Goal: Task Accomplishment & Management: Manage account settings

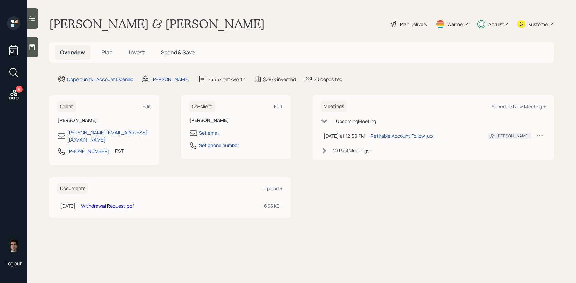
click at [404, 23] on div "Plan Delivery" at bounding box center [413, 23] width 27 height 7
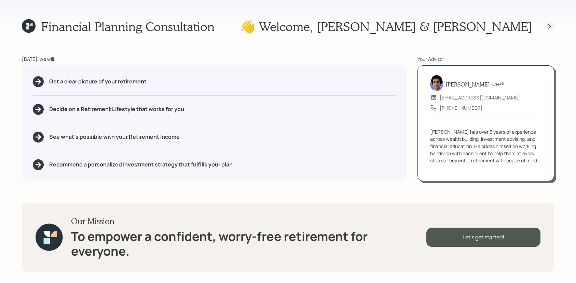
click at [545, 25] on div at bounding box center [549, 27] width 10 height 10
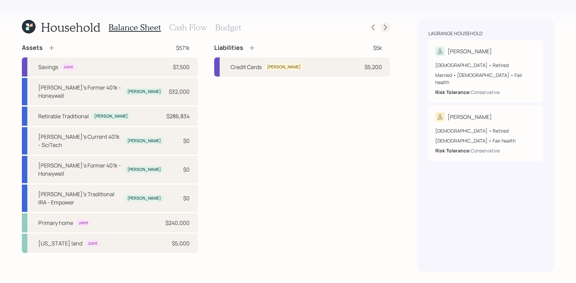
click at [381, 27] on div at bounding box center [385, 28] width 10 height 10
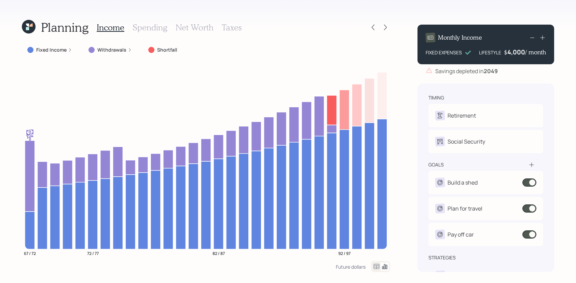
click at [62, 42] on div "Planning Income Spending Net Worth Taxes Fixed Income Withdrawals Shortfall 67 …" at bounding box center [206, 145] width 368 height 253
click at [62, 48] on label "Fixed Income" at bounding box center [51, 49] width 30 height 7
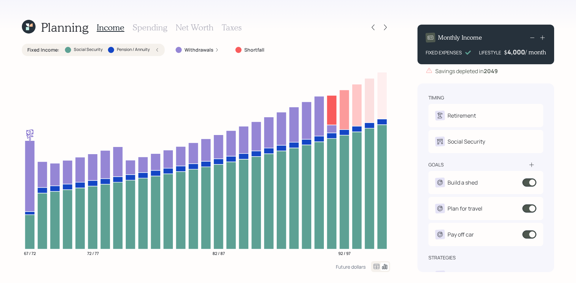
click at [62, 48] on div "Fixed Income : Social Security Pension / Annuity" at bounding box center [93, 49] width 132 height 7
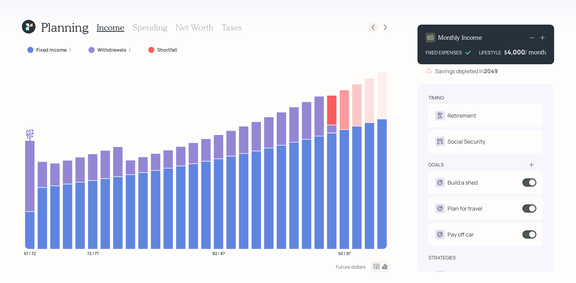
click at [370, 27] on icon at bounding box center [372, 27] width 7 height 7
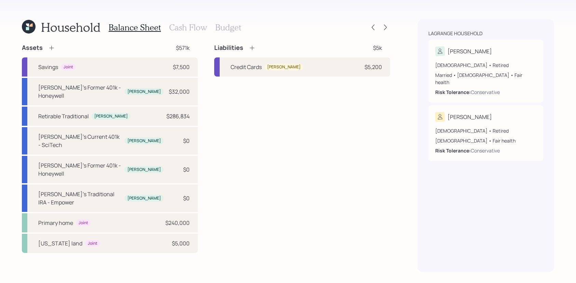
click at [169, 24] on h3 "Cash Flow" at bounding box center [188, 28] width 38 height 10
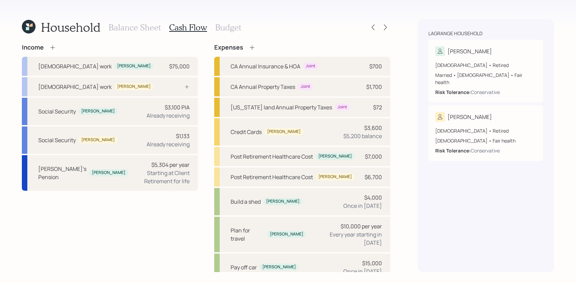
click at [56, 52] on div "Income [DEMOGRAPHIC_DATA] work [PERSON_NAME] $75,000 [DEMOGRAPHIC_DATA] work [P…" at bounding box center [110, 117] width 176 height 147
click at [54, 49] on icon at bounding box center [52, 47] width 7 height 7
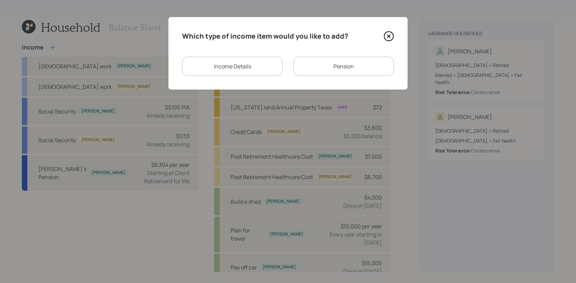
click at [252, 69] on div "Income Details" at bounding box center [232, 66] width 100 height 19
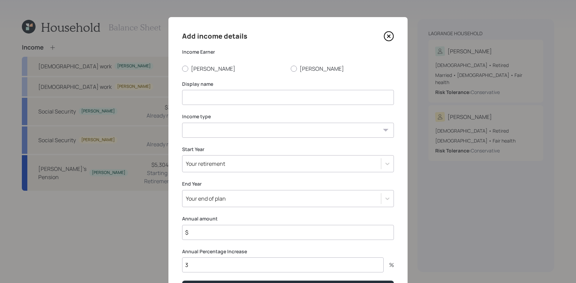
click at [208, 99] on input at bounding box center [288, 97] width 212 height 15
click at [188, 69] on label "[PERSON_NAME]" at bounding box center [233, 69] width 103 height 8
click at [182, 69] on input "[PERSON_NAME]" at bounding box center [182, 68] width 0 height 0
radio input "true"
click at [202, 95] on input at bounding box center [288, 97] width 212 height 15
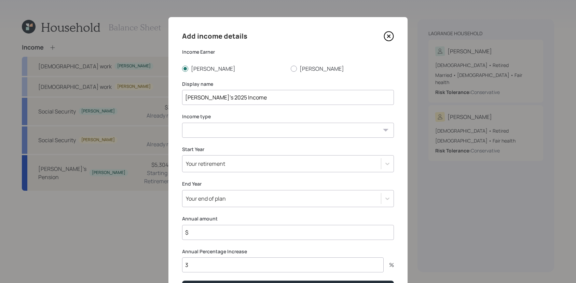
type input "[PERSON_NAME]'s 2025 Income"
click at [187, 126] on select "[DEMOGRAPHIC_DATA] work [DEMOGRAPHIC_DATA] work Self employment Other" at bounding box center [288, 130] width 212 height 15
select select "other"
click at [182, 123] on select "[DEMOGRAPHIC_DATA] work [DEMOGRAPHIC_DATA] work Self employment Other" at bounding box center [288, 130] width 212 height 15
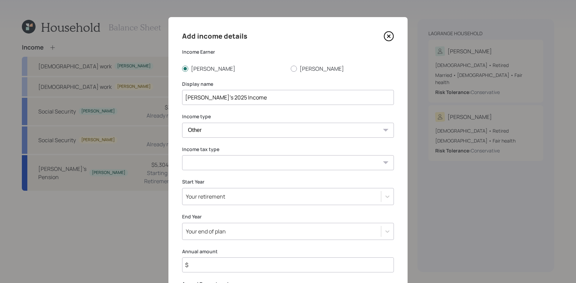
click at [214, 164] on select "Tax-free Earned Self Employment Alimony Royalties Pension / Annuity Interest Di…" at bounding box center [288, 162] width 212 height 15
select select "earned"
click at [182, 155] on select "Tax-free Earned Self Employment Alimony Royalties Pension / Annuity Interest Di…" at bounding box center [288, 162] width 212 height 15
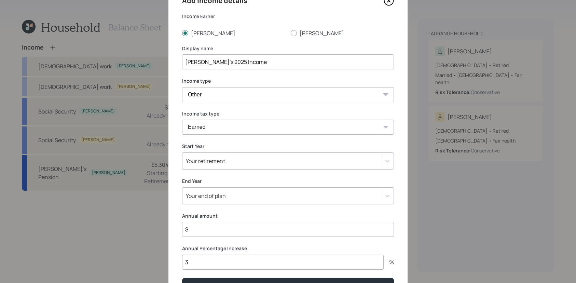
scroll to position [43, 0]
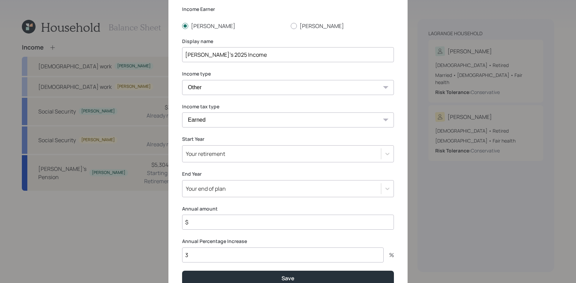
click at [214, 154] on div "Your retirement" at bounding box center [205, 154] width 39 height 8
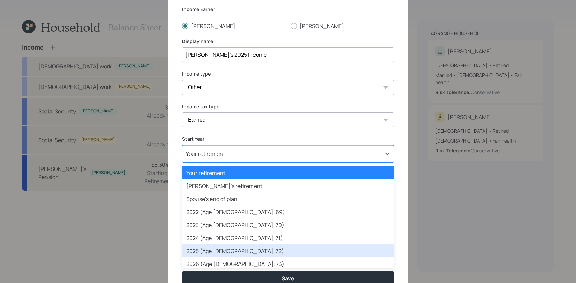
click at [220, 250] on div "2025 (Age [DEMOGRAPHIC_DATA], 72)" at bounding box center [288, 250] width 212 height 13
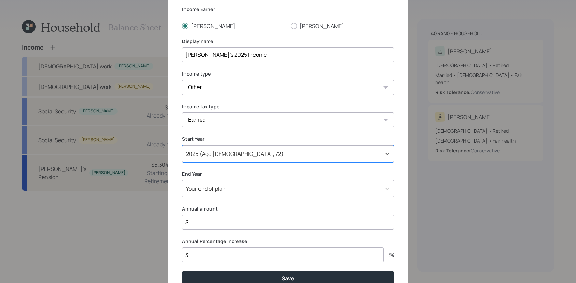
click at [214, 186] on div "Your end of plan" at bounding box center [288, 188] width 212 height 17
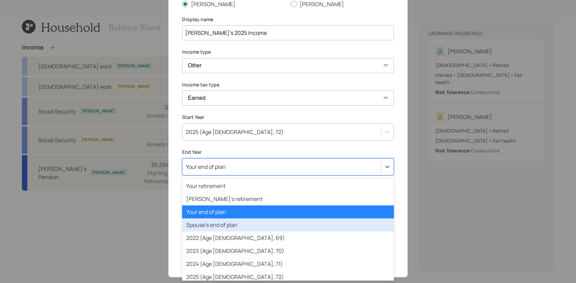
scroll to position [22, 0]
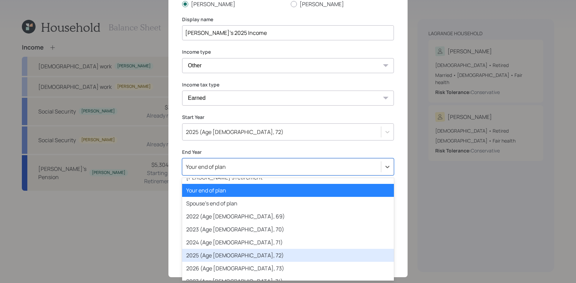
click at [229, 253] on div "2025 (Age [DEMOGRAPHIC_DATA], 72)" at bounding box center [288, 255] width 212 height 13
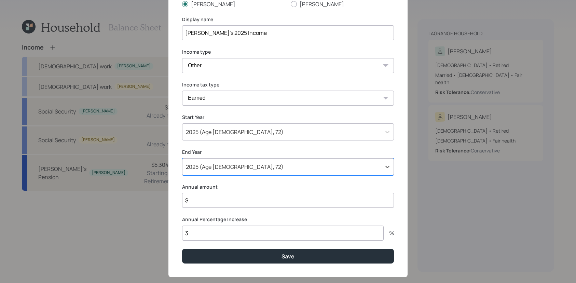
click at [223, 195] on input "$" at bounding box center [288, 200] width 212 height 15
type input "$ 31,250"
click at [231, 230] on input "3" at bounding box center [282, 232] width 201 height 15
type input "0"
click at [182, 249] on button "Save" at bounding box center [288, 256] width 212 height 15
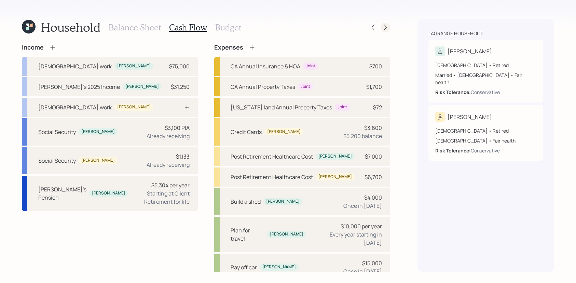
click at [383, 30] on icon at bounding box center [385, 27] width 7 height 7
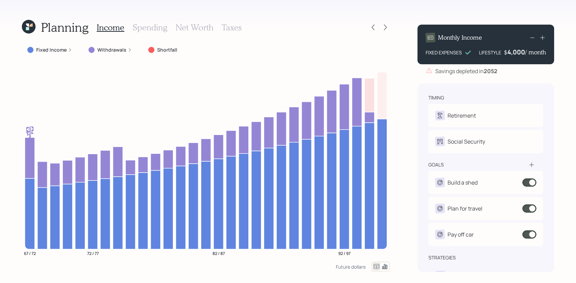
click at [100, 46] on label "Withdrawals" at bounding box center [111, 49] width 29 height 7
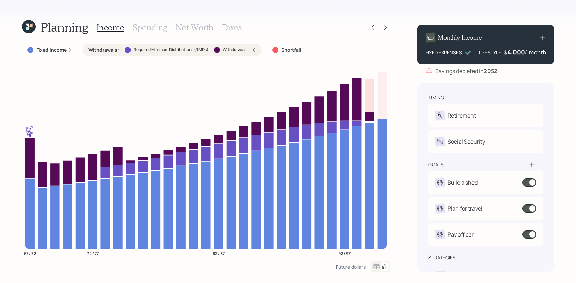
click at [100, 46] on label "Withdrawals :" at bounding box center [103, 49] width 31 height 7
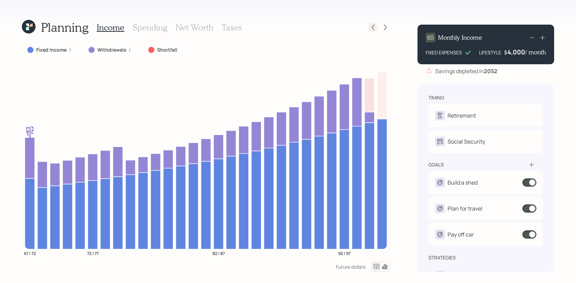
click at [375, 25] on icon at bounding box center [372, 27] width 7 height 7
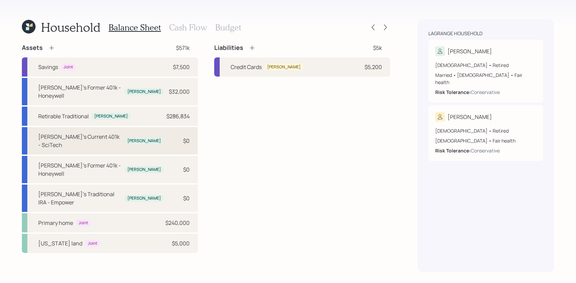
click at [130, 128] on div "[PERSON_NAME]'s Current 401k - SciTech [PERSON_NAME] $0" at bounding box center [110, 140] width 176 height 27
select select "company_sponsored"
select select "balanced"
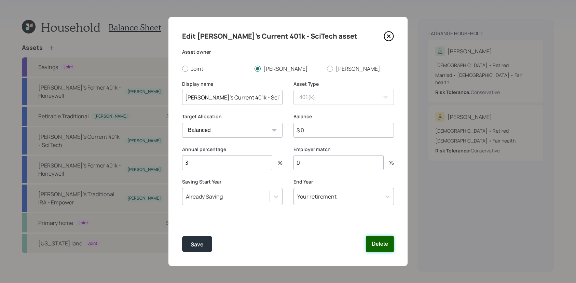
click at [373, 250] on button "Delete" at bounding box center [380, 244] width 28 height 16
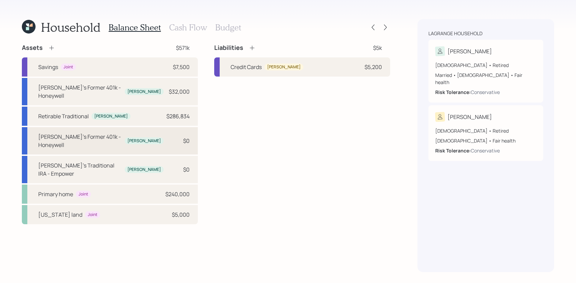
click at [174, 137] on div "$0" at bounding box center [179, 141] width 20 height 8
select select "company_sponsored"
select select "balanced"
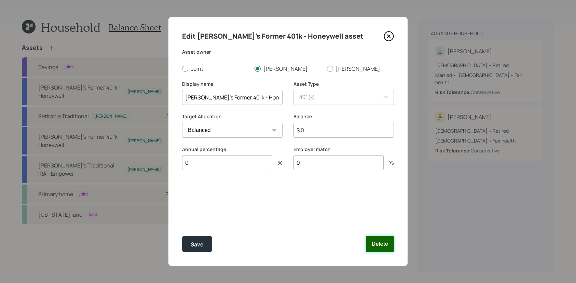
click at [379, 249] on button "Delete" at bounding box center [380, 244] width 28 height 16
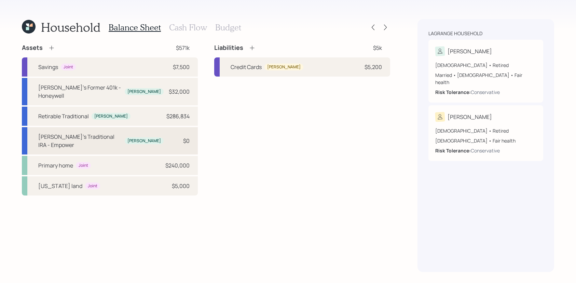
click at [183, 137] on div "$0" at bounding box center [186, 141] width 6 height 8
select select "ira"
select select "balanced"
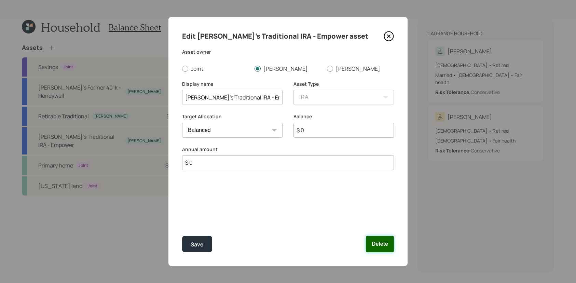
click at [382, 246] on button "Delete" at bounding box center [380, 244] width 28 height 16
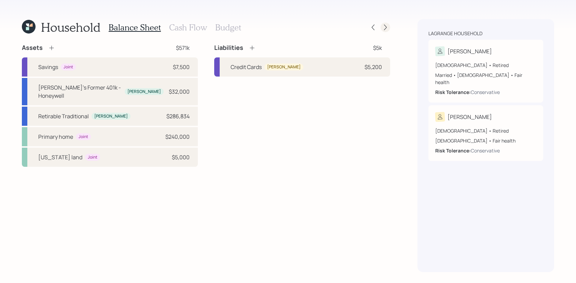
click at [387, 27] on icon at bounding box center [385, 27] width 7 height 7
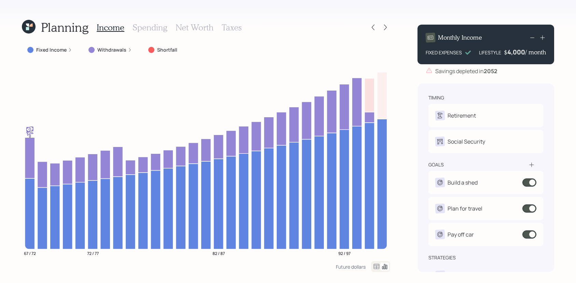
click at [27, 29] on icon at bounding box center [27, 28] width 3 height 3
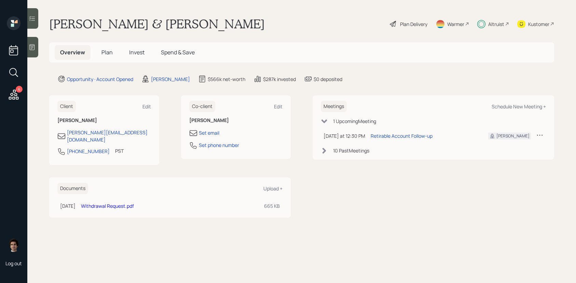
click at [147, 56] on h5 "Invest" at bounding box center [137, 52] width 26 height 15
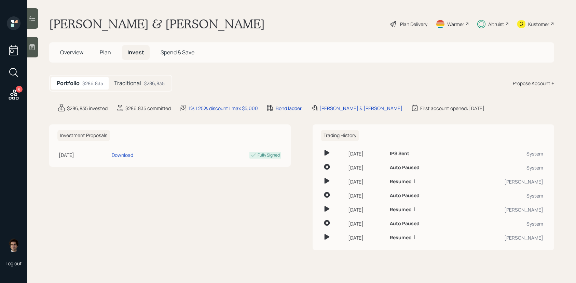
click at [153, 83] on div "$286,835" at bounding box center [154, 83] width 21 height 7
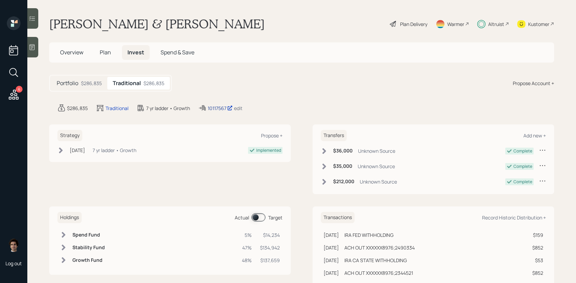
click at [215, 107] on div "10117567" at bounding box center [220, 107] width 25 height 7
click at [407, 33] on main "[PERSON_NAME] & [PERSON_NAME] Plan Delivery Warmer Altruist Kustomer Overview P…" at bounding box center [301, 141] width 548 height 283
click at [409, 24] on div "Plan Delivery" at bounding box center [413, 23] width 27 height 7
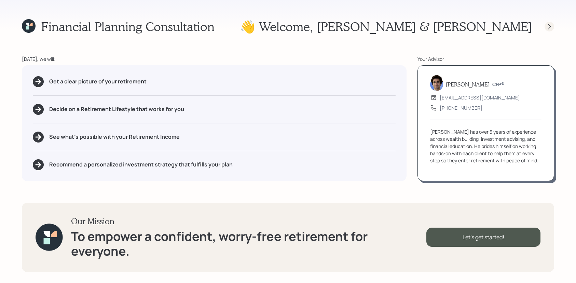
click at [551, 30] on div at bounding box center [549, 27] width 10 height 10
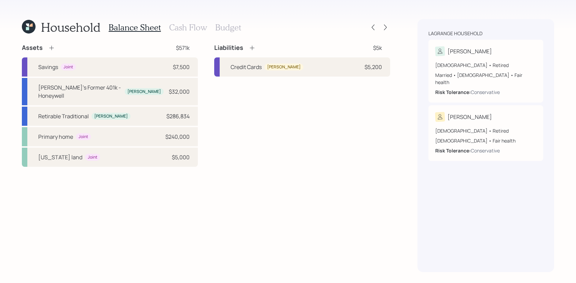
click at [186, 31] on h3 "Cash Flow" at bounding box center [188, 28] width 38 height 10
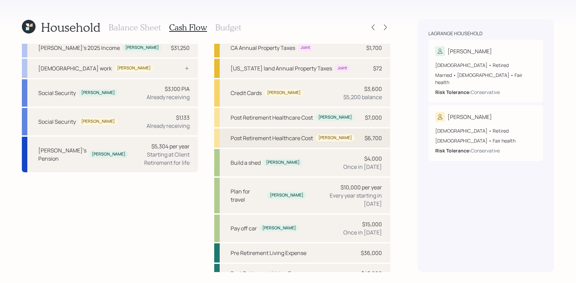
scroll to position [41, 0]
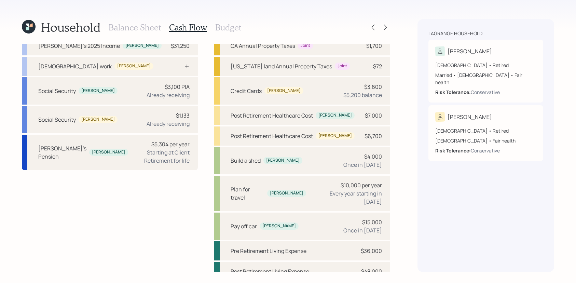
click at [149, 23] on h3 "Balance Sheet" at bounding box center [135, 28] width 52 height 10
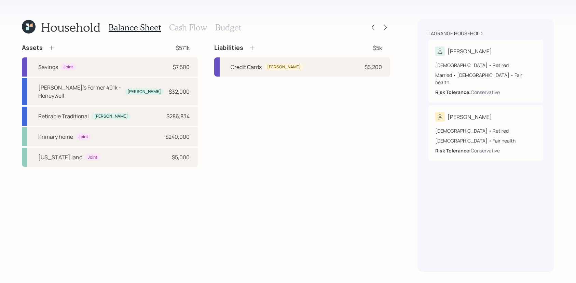
click at [194, 29] on h3 "Cash Flow" at bounding box center [188, 28] width 38 height 10
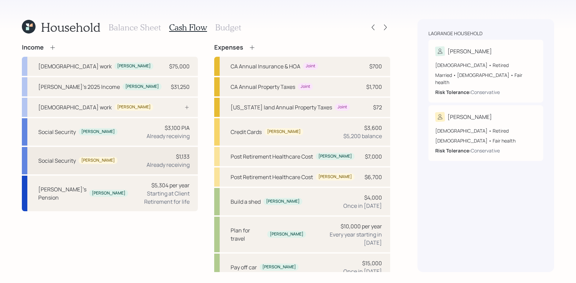
click at [163, 166] on div "Already receiving" at bounding box center [167, 164] width 43 height 8
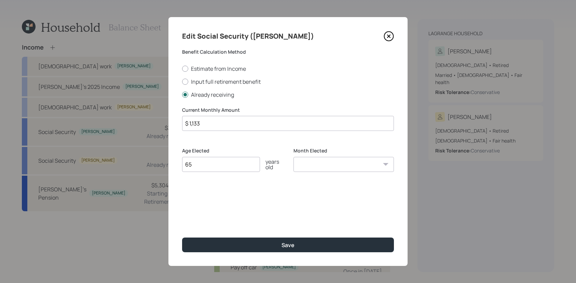
click at [386, 33] on icon at bounding box center [388, 36] width 10 height 10
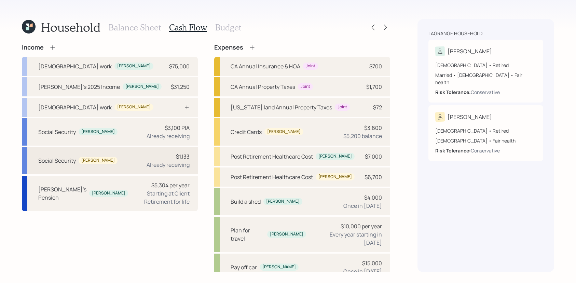
click at [104, 162] on div "Social Security [PERSON_NAME] $1,133 Already receiving" at bounding box center [110, 160] width 176 height 27
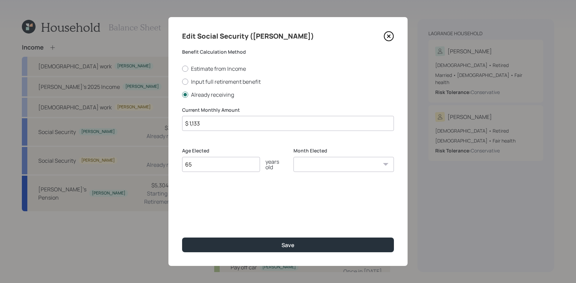
drag, startPoint x: 213, startPoint y: 126, endPoint x: 96, endPoint y: 104, distance: 119.2
click at [96, 104] on div "Edit Social Security ([PERSON_NAME]) Benefit Calculation Method Estimate from I…" at bounding box center [288, 141] width 576 height 283
type input "$ 1,185"
click at [182, 237] on button "Save" at bounding box center [288, 244] width 212 height 15
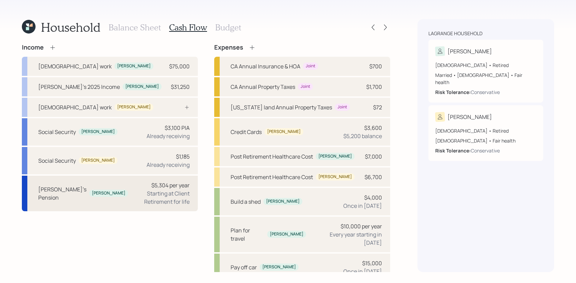
click at [176, 190] on div "Starting at Client Retirement for life" at bounding box center [161, 197] width 56 height 16
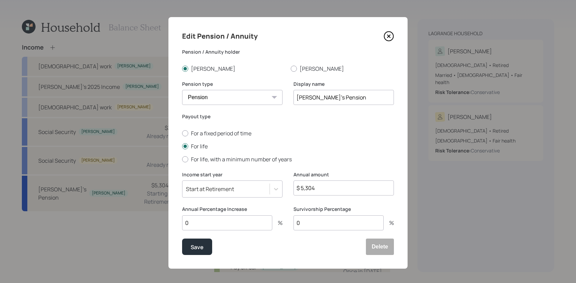
drag, startPoint x: 368, startPoint y: 189, endPoint x: 231, endPoint y: 179, distance: 137.3
click at [231, 179] on div "Income start year Start at Retirement Annual amount $ 5,304" at bounding box center [288, 188] width 212 height 35
type input "$ 6,120"
click at [182, 238] on button "Save" at bounding box center [197, 246] width 30 height 16
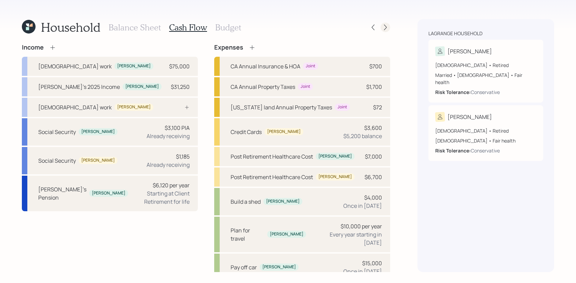
click at [383, 26] on icon at bounding box center [385, 27] width 7 height 7
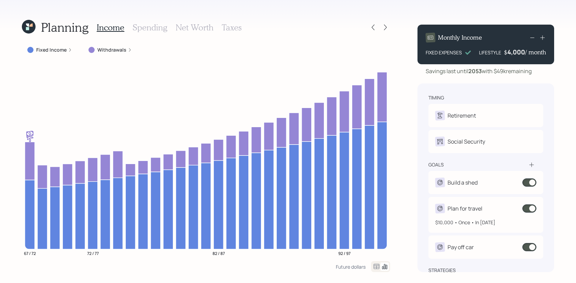
click at [533, 204] on span at bounding box center [529, 208] width 14 height 8
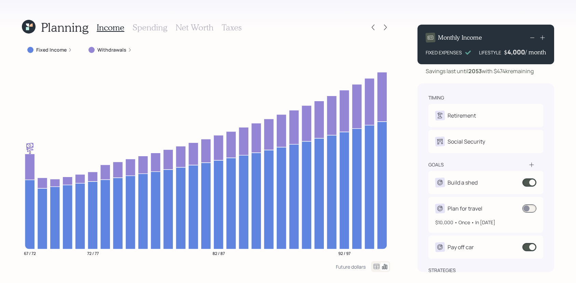
click at [529, 209] on span at bounding box center [529, 208] width 14 height 8
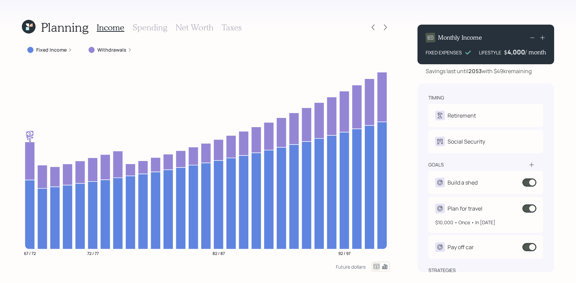
click at [470, 209] on div "Plan for travel" at bounding box center [464, 208] width 35 height 8
select select "1"
select select "2032"
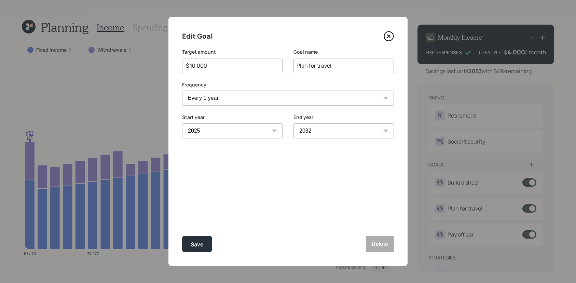
click at [391, 36] on icon at bounding box center [388, 36] width 10 height 10
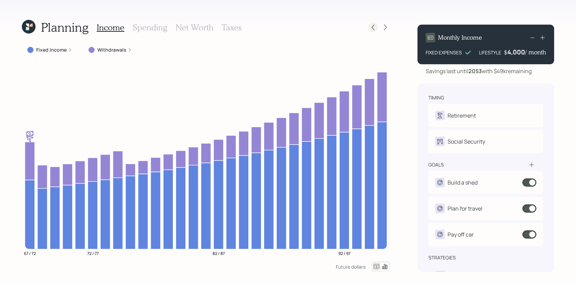
click at [370, 28] on icon at bounding box center [372, 27] width 7 height 7
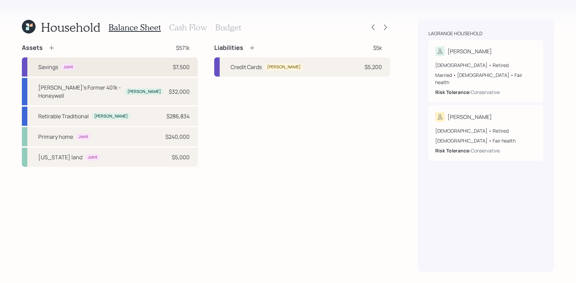
click at [171, 74] on div "Savings Joint $7,500" at bounding box center [110, 66] width 176 height 19
select select "emergency_fund"
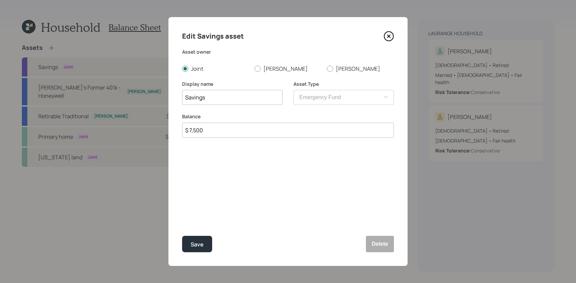
drag, startPoint x: 253, startPoint y: 136, endPoint x: 169, endPoint y: 121, distance: 85.3
click at [169, 121] on div "Edit Savings asset Asset owner Joint [PERSON_NAME] [PERSON_NAME] Display name S…" at bounding box center [287, 141] width 239 height 249
click at [182, 236] on button "Save" at bounding box center [197, 244] width 30 height 16
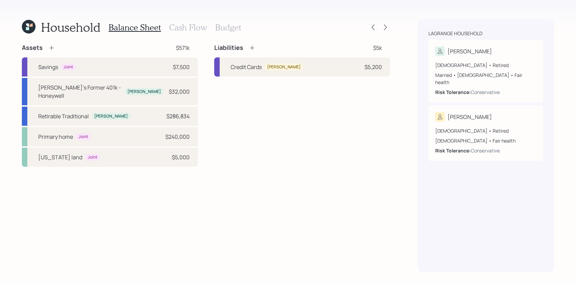
click at [25, 29] on icon at bounding box center [29, 27] width 14 height 14
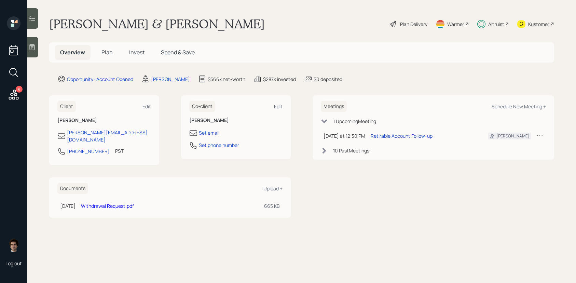
click at [138, 54] on span "Invest" at bounding box center [136, 52] width 15 height 8
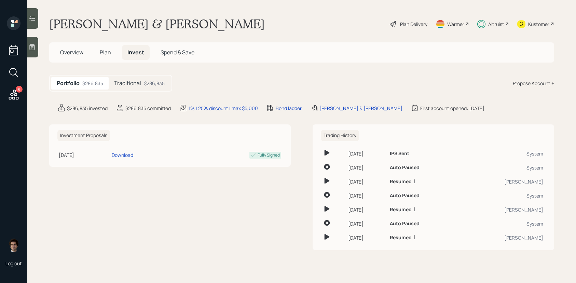
click at [126, 74] on main "[PERSON_NAME] & [PERSON_NAME] Plan Delivery Warmer Altruist Kustomer Overview P…" at bounding box center [301, 141] width 548 height 283
click at [126, 81] on h5 "Traditional" at bounding box center [127, 83] width 27 height 6
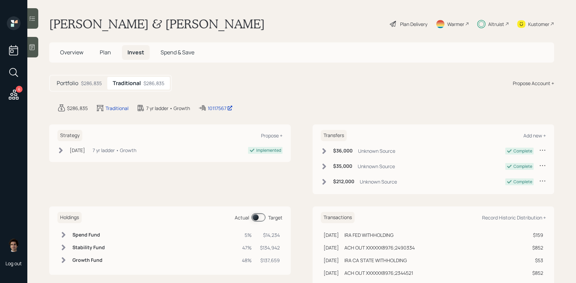
click at [104, 54] on span "Plan" at bounding box center [105, 52] width 11 height 8
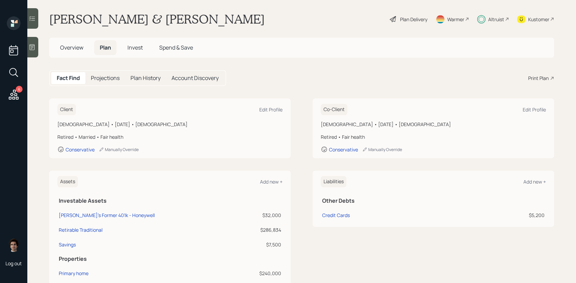
scroll to position [4, 0]
click at [402, 24] on div "Plan Delivery" at bounding box center [408, 20] width 39 height 15
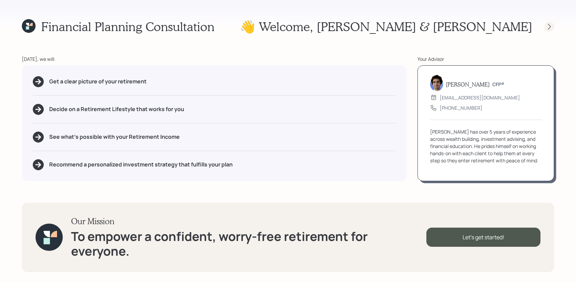
click at [545, 27] on div at bounding box center [549, 27] width 10 height 10
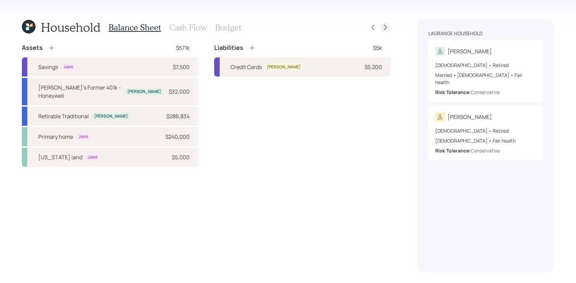
click at [388, 28] on icon at bounding box center [385, 27] width 7 height 7
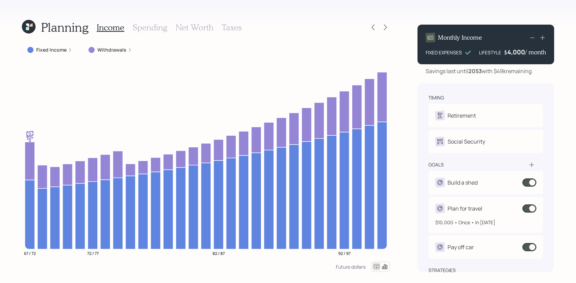
click at [530, 213] on div "$10,000 • Once • In [DATE]" at bounding box center [485, 219] width 101 height 13
select select "1"
select select "2032"
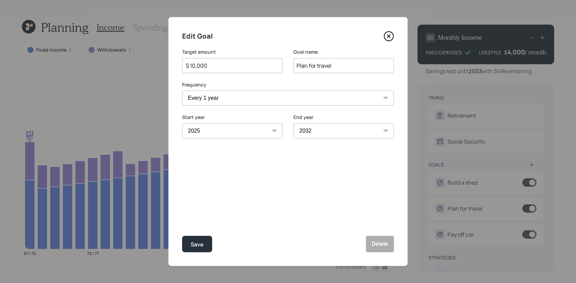
click at [391, 31] on icon at bounding box center [388, 36] width 10 height 10
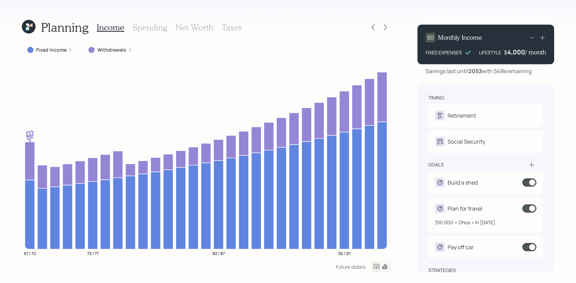
click at [498, 209] on div "Plan for travel" at bounding box center [485, 208] width 101 height 10
select select "1"
select select "2032"
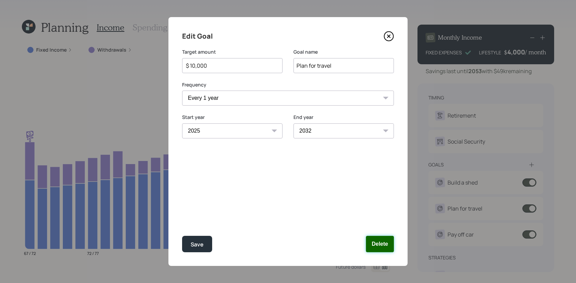
click at [383, 241] on button "Delete" at bounding box center [380, 244] width 28 height 16
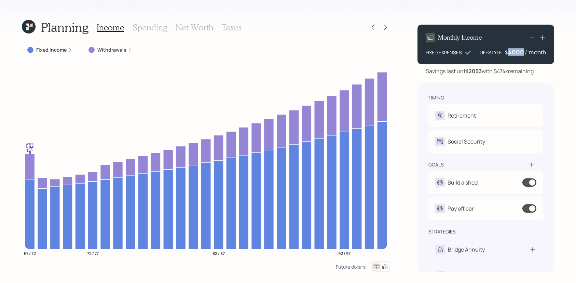
drag, startPoint x: 522, startPoint y: 53, endPoint x: 506, endPoint y: 53, distance: 15.7
click at [506, 53] on div "$ 4000 / month" at bounding box center [524, 52] width 41 height 8
click at [508, 74] on div "Savings last until [DATE] with $474k remaining" at bounding box center [479, 71] width 108 height 8
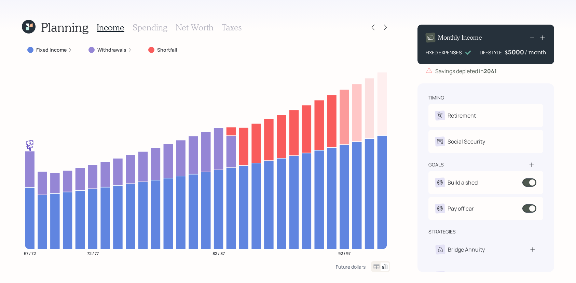
drag, startPoint x: 507, startPoint y: 53, endPoint x: 520, endPoint y: 49, distance: 14.4
click at [520, 49] on div "5000" at bounding box center [516, 52] width 17 height 8
drag, startPoint x: 523, startPoint y: 51, endPoint x: 508, endPoint y: 51, distance: 15.7
click at [508, 51] on div "5000" at bounding box center [516, 52] width 17 height 8
click at [502, 89] on div "timing Retirement J Retired R Retired Social Security J Receiving R Receiving g…" at bounding box center [485, 177] width 137 height 188
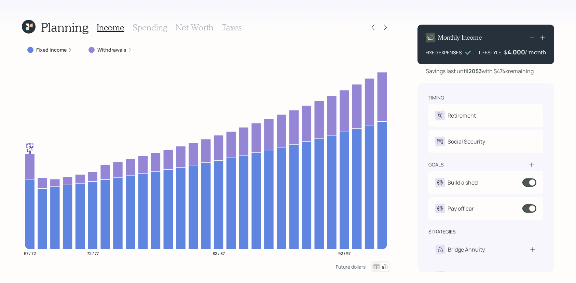
click at [168, 26] on div "Income Spending Net Worth Taxes" at bounding box center [169, 27] width 145 height 16
click at [162, 27] on h3 "Spending" at bounding box center [149, 28] width 35 height 10
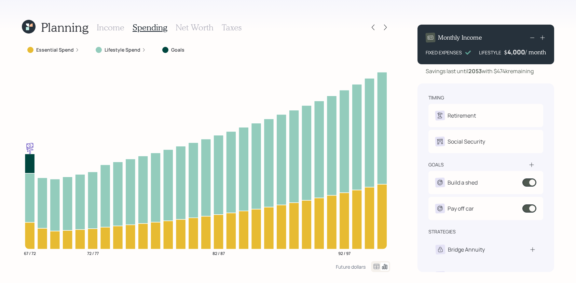
click at [376, 271] on div at bounding box center [380, 266] width 19 height 11
click at [376, 260] on icon "67 / 72 72 / 77 82 / 87 92 / 97" at bounding box center [206, 160] width 368 height 199
click at [376, 264] on icon at bounding box center [376, 266] width 8 height 8
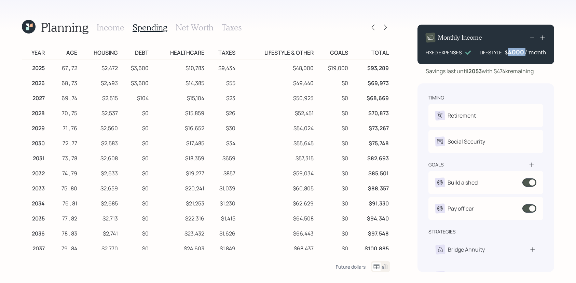
drag, startPoint x: 524, startPoint y: 53, endPoint x: 505, endPoint y: 57, distance: 19.8
click at [505, 58] on div "Monthly Income FIXED EXPENSES LIFESTYLE $ 4000 / month" at bounding box center [485, 45] width 137 height 40
drag, startPoint x: 506, startPoint y: 54, endPoint x: 523, endPoint y: 54, distance: 16.7
click at [523, 54] on div "$ 4,000 / month" at bounding box center [525, 52] width 42 height 8
click at [115, 25] on h3 "Income" at bounding box center [111, 28] width 28 height 10
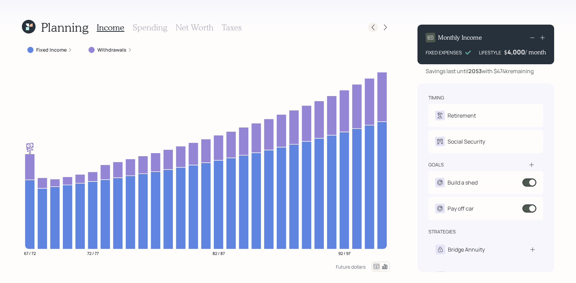
click at [376, 26] on icon at bounding box center [372, 27] width 7 height 7
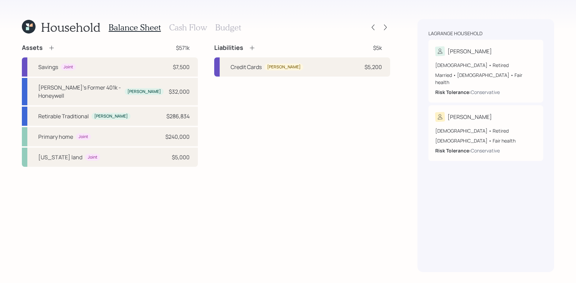
click at [188, 25] on h3 "Cash Flow" at bounding box center [188, 28] width 38 height 10
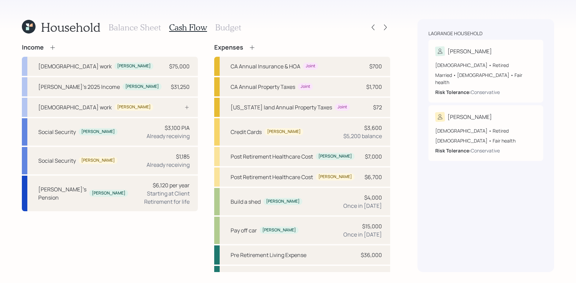
click at [232, 24] on h3 "Budget" at bounding box center [228, 28] width 26 height 10
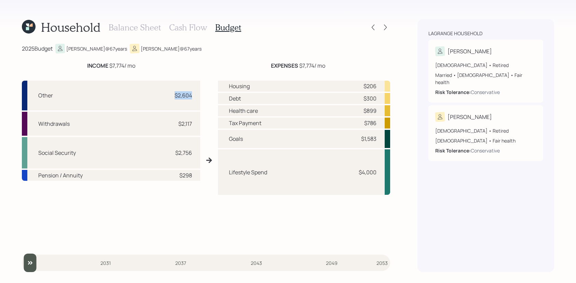
drag, startPoint x: 197, startPoint y: 95, endPoint x: 165, endPoint y: 97, distance: 31.8
click at [165, 97] on div "Other $2,604" at bounding box center [111, 96] width 178 height 30
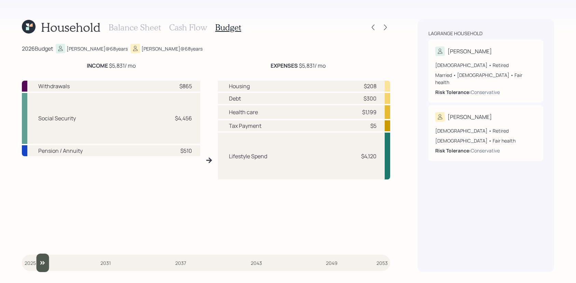
drag, startPoint x: 30, startPoint y: 258, endPoint x: 37, endPoint y: 259, distance: 7.2
type input "2026"
click at [37, 259] on input "slider" at bounding box center [206, 262] width 368 height 18
drag, startPoint x: 194, startPoint y: 120, endPoint x: 172, endPoint y: 121, distance: 21.5
click at [172, 121] on div "Social Security $4,456" at bounding box center [111, 118] width 178 height 51
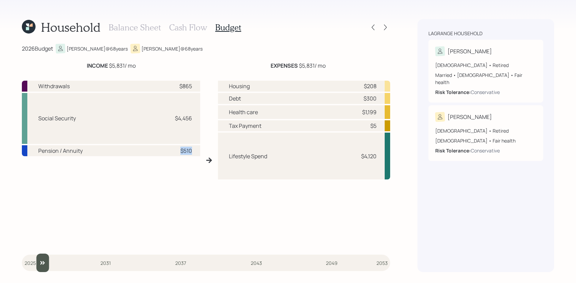
drag, startPoint x: 190, startPoint y: 146, endPoint x: 201, endPoint y: 159, distance: 17.4
click at [201, 159] on div "Withdrawals $865 Social Security $4,456 Pension / Annuity $510 Housing $208 Deb…" at bounding box center [206, 160] width 368 height 170
drag, startPoint x: 192, startPoint y: 116, endPoint x: 174, endPoint y: 120, distance: 17.8
click at [174, 120] on div "Social Security $4,456" at bounding box center [111, 118] width 178 height 51
click at [193, 146] on div "Pension / Annuity $510" at bounding box center [111, 150] width 178 height 11
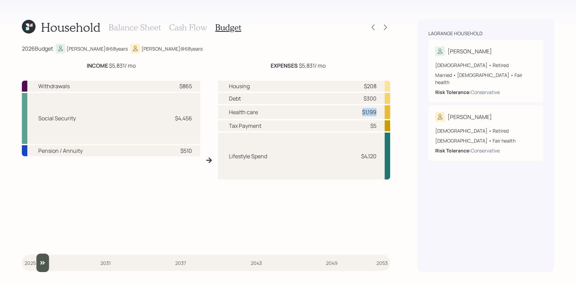
drag, startPoint x: 382, startPoint y: 110, endPoint x: 356, endPoint y: 113, distance: 26.1
click at [356, 113] on div "Health care $1,199" at bounding box center [304, 112] width 172 height 14
drag, startPoint x: 378, startPoint y: 112, endPoint x: 361, endPoint y: 112, distance: 16.7
click at [361, 112] on div "Health care $1,199" at bounding box center [304, 112] width 172 height 14
click at [367, 117] on div "Health care $1,199" at bounding box center [304, 112] width 172 height 14
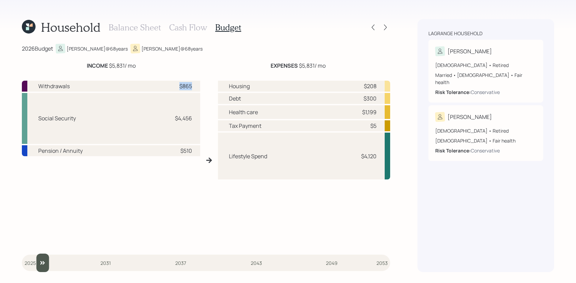
drag, startPoint x: 194, startPoint y: 87, endPoint x: 174, endPoint y: 77, distance: 22.8
click at [174, 77] on div "Withdrawals $865 Social Security $4,456 Pension / Annuity $510" at bounding box center [111, 160] width 178 height 170
click at [176, 142] on div "Social Security $4,456" at bounding box center [111, 118] width 178 height 51
click at [375, 109] on div "$1,199" at bounding box center [369, 112] width 14 height 8
drag, startPoint x: 375, startPoint y: 109, endPoint x: 351, endPoint y: 109, distance: 24.2
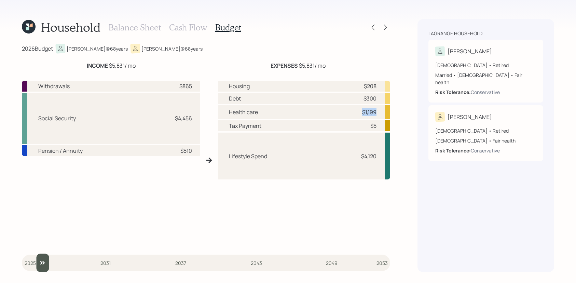
click at [351, 109] on div "Health care $1,199" at bounding box center [304, 112] width 172 height 14
click at [367, 117] on div "Health care $1,199" at bounding box center [304, 112] width 172 height 14
drag, startPoint x: 379, startPoint y: 114, endPoint x: 361, endPoint y: 113, distance: 18.1
click at [361, 113] on div "Health care $1,199" at bounding box center [304, 112] width 172 height 14
drag, startPoint x: 335, startPoint y: 68, endPoint x: 263, endPoint y: 67, distance: 72.0
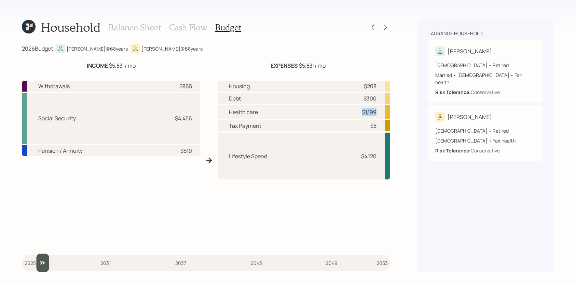
click at [260, 67] on div "EXPENSES $5,831 / mo" at bounding box center [298, 65] width 184 height 8
click at [371, 118] on div "Health care $1,199" at bounding box center [304, 112] width 172 height 14
drag, startPoint x: 379, startPoint y: 87, endPoint x: 362, endPoint y: 87, distance: 17.1
click at [362, 87] on div "Housing $208" at bounding box center [304, 86] width 172 height 11
drag, startPoint x: 379, startPoint y: 100, endPoint x: 352, endPoint y: 95, distance: 27.5
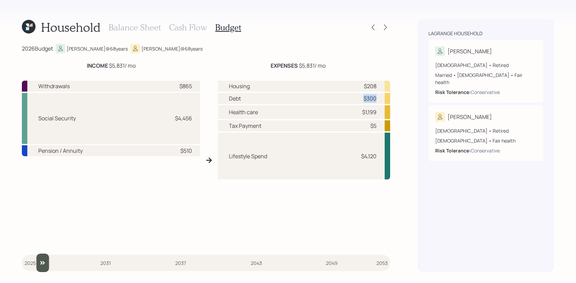
click at [352, 95] on div "Debt $300" at bounding box center [304, 98] width 172 height 11
click at [370, 28] on icon at bounding box center [372, 27] width 7 height 7
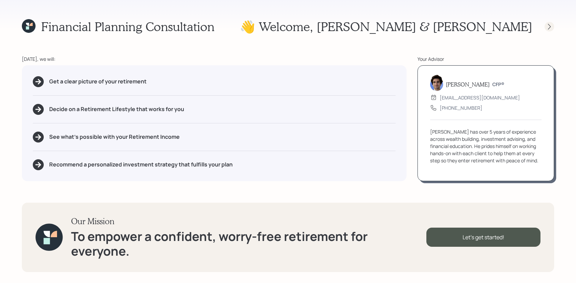
click at [552, 28] on icon at bounding box center [549, 26] width 7 height 7
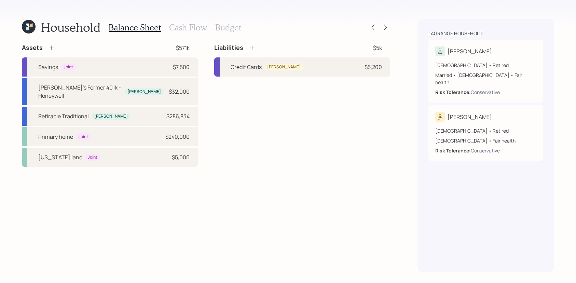
click at [357, 76] on div "Liabilities $5k Credit Cards [PERSON_NAME] $5,200" at bounding box center [302, 105] width 176 height 123
click at [234, 26] on h3 "Budget" at bounding box center [228, 28] width 26 height 10
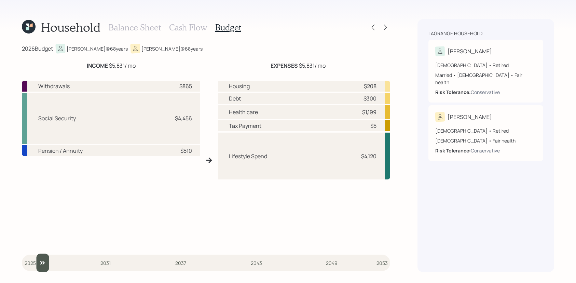
type input "2026"
click at [36, 263] on input "slider" at bounding box center [206, 262] width 368 height 18
drag, startPoint x: 377, startPoint y: 100, endPoint x: 361, endPoint y: 100, distance: 16.4
click at [361, 100] on div "Debt $300" at bounding box center [304, 98] width 172 height 11
drag, startPoint x: 381, startPoint y: 156, endPoint x: 353, endPoint y: 156, distance: 28.3
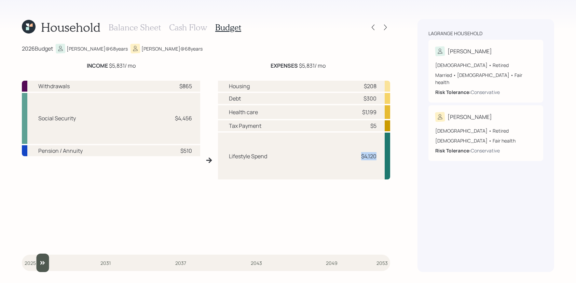
click at [353, 156] on div "Lifestyle Spend $4,120" at bounding box center [304, 155] width 172 height 47
click at [272, 175] on div "Lifestyle Spend $4,120" at bounding box center [304, 155] width 172 height 47
drag, startPoint x: 331, startPoint y: 67, endPoint x: 269, endPoint y: 67, distance: 62.5
click at [269, 67] on div "EXPENSES $5,831 / mo" at bounding box center [298, 65] width 184 height 8
click at [285, 76] on div "Housing $208 Debt $300 Health care $1,199 Tax Payment $5 Lifestyle Spend $4,120" at bounding box center [304, 160] width 172 height 170
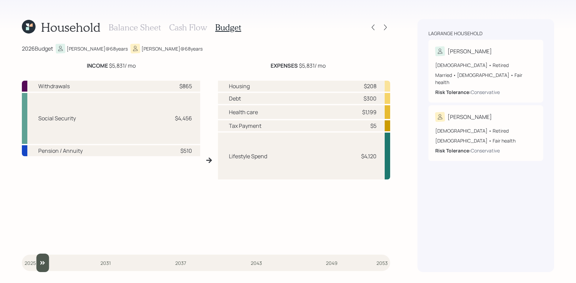
drag, startPoint x: 329, startPoint y: 70, endPoint x: 256, endPoint y: 64, distance: 73.3
click at [256, 64] on div "INCOME $5,831 / mo EXPENSES $5,831 / mo Withdrawals $865 Social Security $4,456…" at bounding box center [206, 153] width 368 height 184
click at [320, 68] on div "EXPENSES $5,831 / mo" at bounding box center [297, 65] width 55 height 8
drag, startPoint x: 298, startPoint y: 67, endPoint x: 340, endPoint y: 65, distance: 41.7
click at [340, 65] on div "EXPENSES $5,831 / mo" at bounding box center [298, 65] width 184 height 8
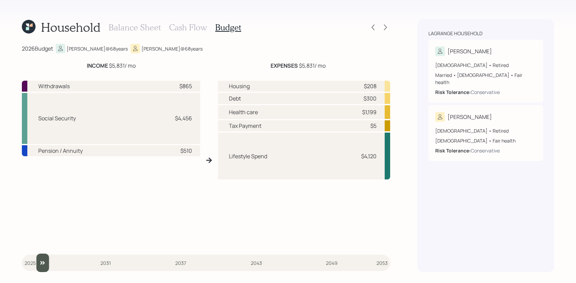
click at [315, 63] on div "EXPENSES $5,831 / mo" at bounding box center [297, 65] width 55 height 8
drag, startPoint x: 299, startPoint y: 68, endPoint x: 337, endPoint y: 69, distance: 38.3
click at [337, 69] on div "EXPENSES $5,831 / mo" at bounding box center [298, 65] width 184 height 8
click at [264, 194] on div "Housing $208 Debt $300 Health care $1,199 Tax Payment $5 Lifestyle Spend $4,120" at bounding box center [304, 163] width 172 height 165
drag, startPoint x: 339, startPoint y: 66, endPoint x: 273, endPoint y: 68, distance: 65.9
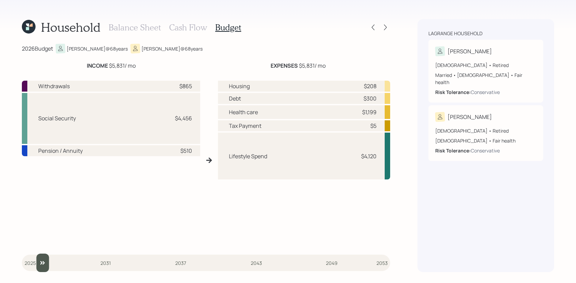
click at [273, 68] on div "EXPENSES $5,831 / mo" at bounding box center [298, 65] width 184 height 8
click at [273, 68] on b "EXPENSES" at bounding box center [283, 66] width 27 height 8
click at [151, 28] on h3 "Balance Sheet" at bounding box center [135, 28] width 52 height 10
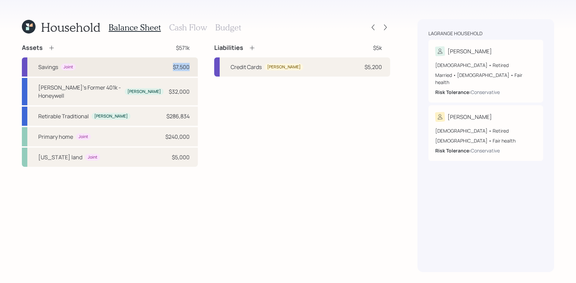
drag, startPoint x: 192, startPoint y: 66, endPoint x: 170, endPoint y: 66, distance: 22.2
click at [170, 66] on div "Savings Joint $7,500" at bounding box center [110, 66] width 176 height 19
select select "emergency_fund"
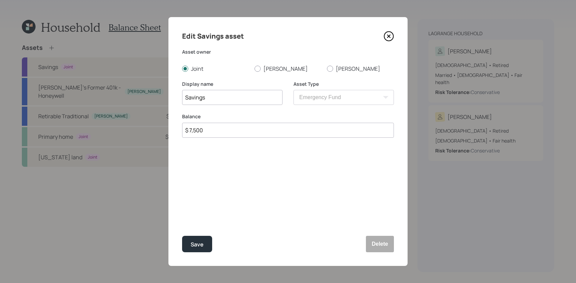
click at [387, 37] on icon at bounding box center [388, 36] width 10 height 10
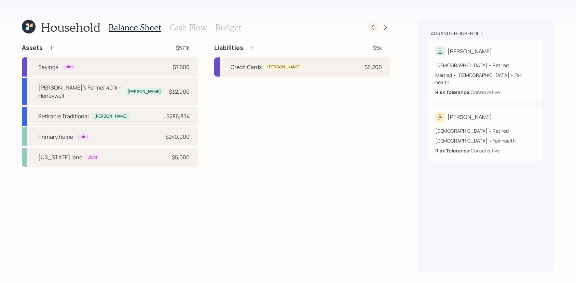
click at [373, 27] on icon at bounding box center [372, 27] width 7 height 7
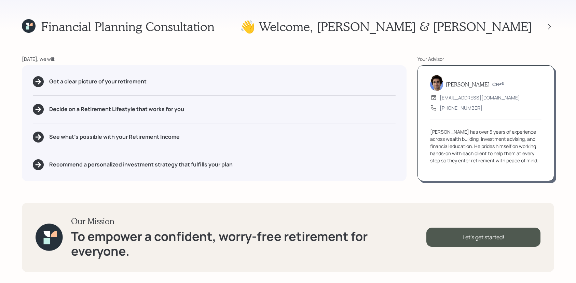
click at [21, 23] on div "Financial Planning Consultation 👋 Welcome , [PERSON_NAME] & [PERSON_NAME] [DATE…" at bounding box center [288, 141] width 576 height 283
click at [31, 29] on icon at bounding box center [29, 26] width 14 height 14
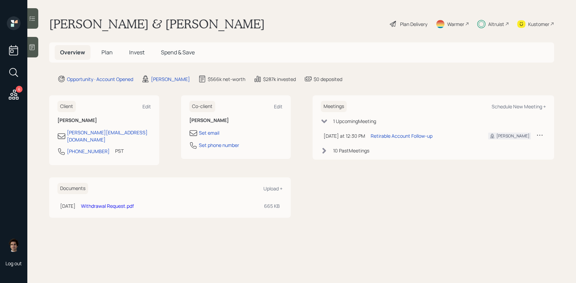
click at [136, 59] on h5 "Invest" at bounding box center [137, 52] width 26 height 15
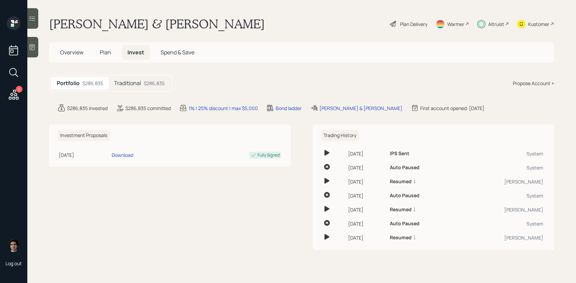
click at [163, 83] on div "$286,835" at bounding box center [154, 83] width 21 height 7
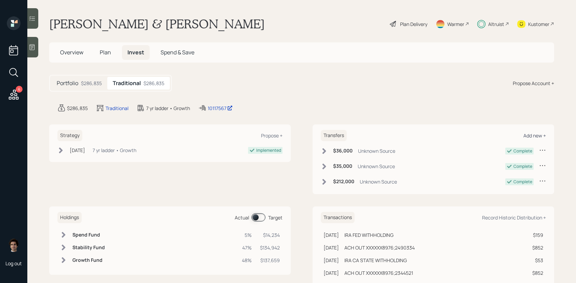
click at [543, 135] on div "Add new +" at bounding box center [534, 135] width 23 height 6
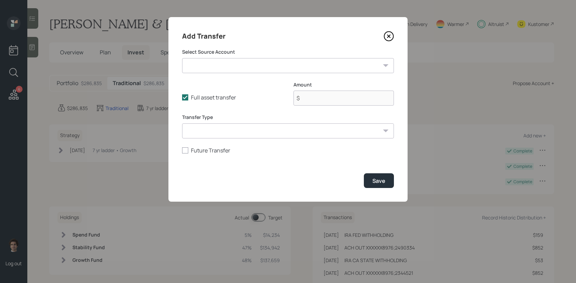
click at [270, 63] on select "[PERSON_NAME]'s Former 401k - Honeywell ($32,000 | 401(k)) Savings ($7,500 | Em…" at bounding box center [288, 65] width 212 height 15
select select "ce699d44-a0b2-4a6c-afa8-26fdc5511c54"
click at [182, 58] on select "[PERSON_NAME]'s Former 401k - Honeywell ($32,000 | 401(k)) Savings ($7,500 | Em…" at bounding box center [288, 65] width 212 height 15
type input "$ 32,000"
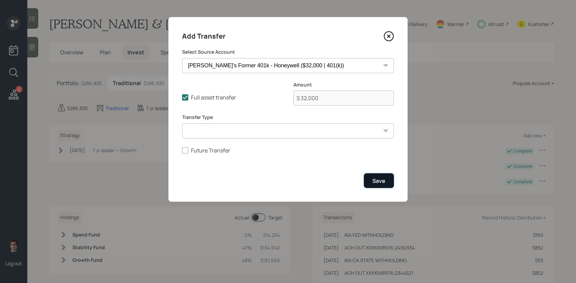
click at [384, 175] on button "Save" at bounding box center [379, 180] width 30 height 15
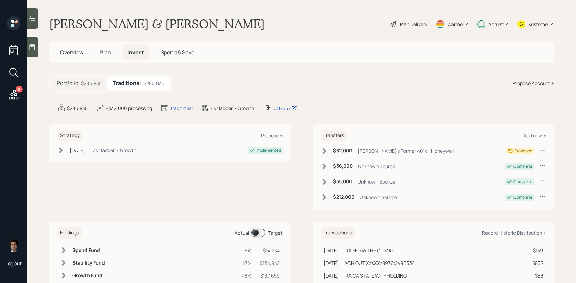
click at [341, 151] on h6 "$32,000" at bounding box center [342, 151] width 19 height 6
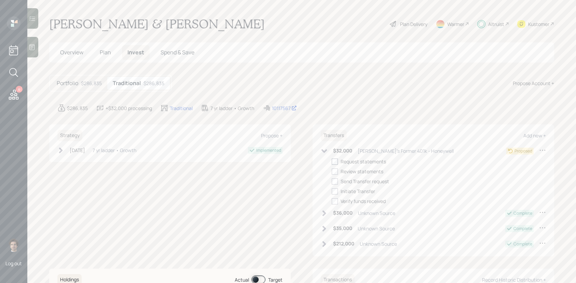
click at [337, 159] on div at bounding box center [334, 161] width 6 height 6
click at [331, 161] on input "checkbox" at bounding box center [331, 161] width 0 height 0
checkbox input "true"
click at [337, 169] on div at bounding box center [334, 171] width 6 height 6
click at [331, 171] on input "checkbox" at bounding box center [331, 171] width 0 height 0
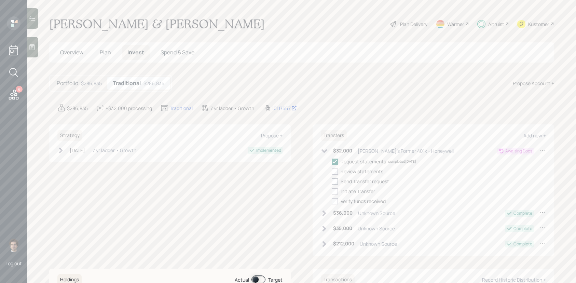
checkbox input "true"
click at [337, 183] on div at bounding box center [334, 181] width 6 height 6
click at [331, 181] on input "checkbox" at bounding box center [331, 181] width 0 height 0
checkbox input "true"
click at [336, 191] on div at bounding box center [334, 191] width 6 height 6
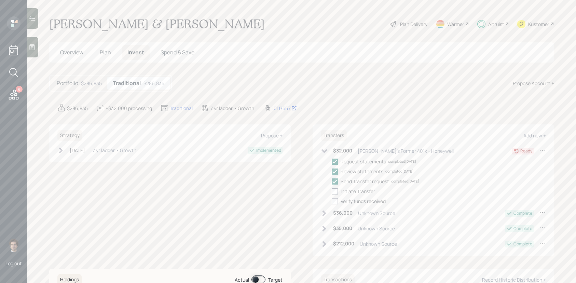
click at [331, 191] on input "checkbox" at bounding box center [331, 191] width 0 height 0
click at [336, 194] on label at bounding box center [335, 190] width 9 height 7
click at [331, 191] on input "checkbox" at bounding box center [331, 191] width 0 height 0
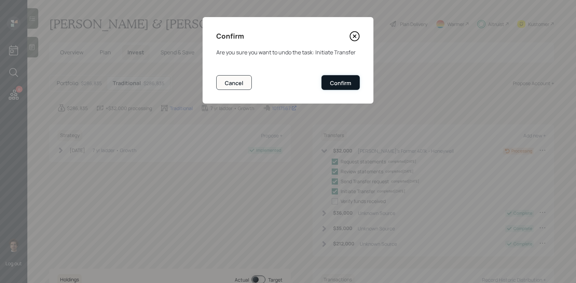
click at [353, 87] on button "Confirm" at bounding box center [340, 82] width 38 height 15
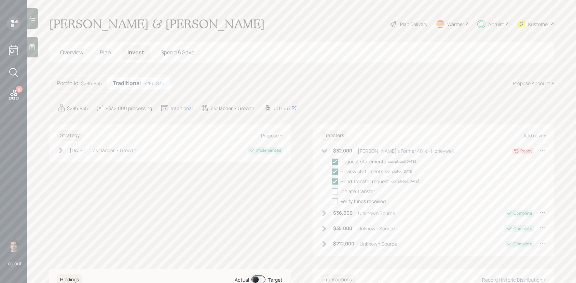
click at [339, 197] on div "Request statements completed [DATE] Review statements completed [DATE] Send Tra…" at bounding box center [438, 181] width 214 height 47
click at [339, 191] on label at bounding box center [335, 190] width 9 height 7
click at [331, 191] on input "checkbox" at bounding box center [331, 191] width 0 height 0
checkbox input "true"
click at [338, 198] on label at bounding box center [335, 200] width 9 height 7
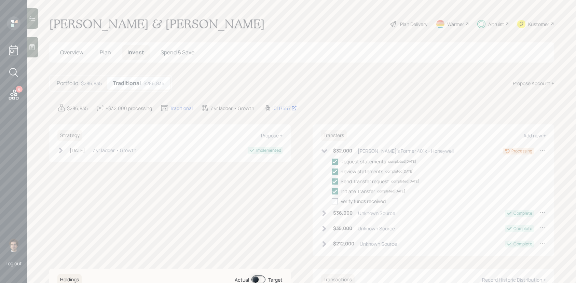
click at [331, 201] on input "checkbox" at bounding box center [331, 201] width 0 height 0
checkbox input "true"
click at [327, 153] on icon at bounding box center [324, 150] width 7 height 7
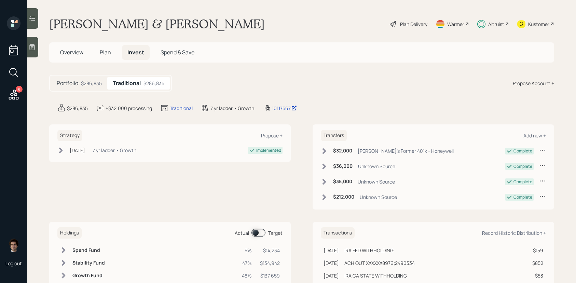
click at [358, 151] on div "[PERSON_NAME]'s Former 401k - Honeywell" at bounding box center [405, 150] width 96 height 7
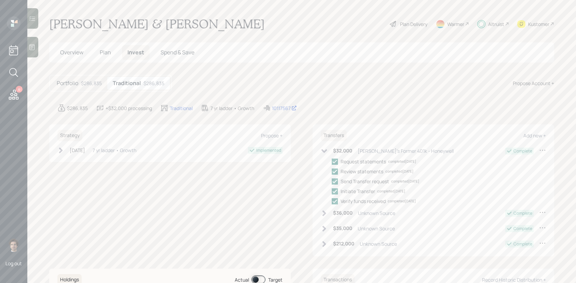
click at [547, 149] on div "Transfers Add new + $32,000 [PERSON_NAME]'s Former 401k - Honeywell Complete Re…" at bounding box center [432, 190] width 241 height 132
click at [546, 150] on div "Transfers Add new + $32,000 [PERSON_NAME]'s Former 401k - Honeywell Complete Re…" at bounding box center [432, 190] width 241 height 132
click at [104, 50] on span "Plan" at bounding box center [105, 52] width 11 height 8
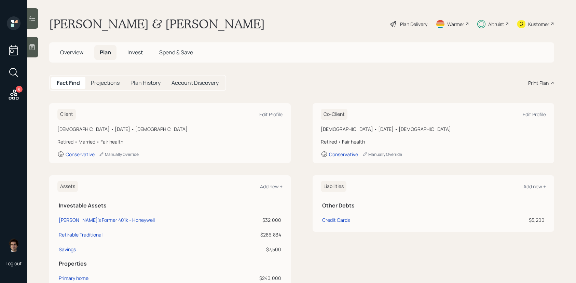
click at [81, 60] on div "Overview Plan Invest Spend & Save" at bounding box center [301, 52] width 505 height 20
click at [81, 57] on h5 "Overview" at bounding box center [72, 52] width 34 height 15
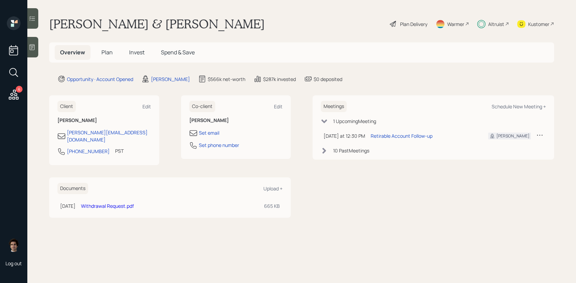
click at [126, 53] on h5 "Invest" at bounding box center [137, 52] width 26 height 15
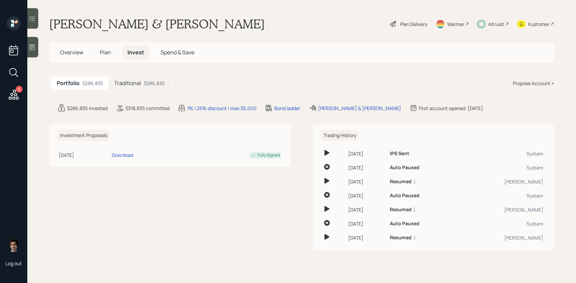
click at [134, 81] on h5 "Traditional" at bounding box center [127, 83] width 27 height 6
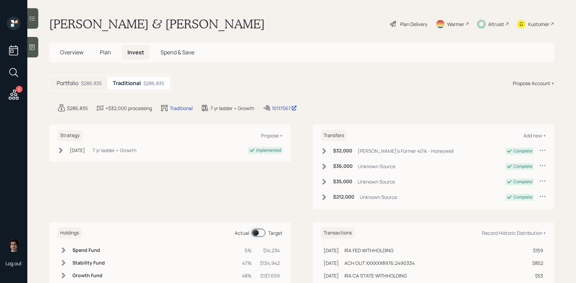
click at [542, 163] on icon at bounding box center [542, 165] width 7 height 7
click at [509, 178] on div "Edit transfer" at bounding box center [520, 178] width 49 height 6
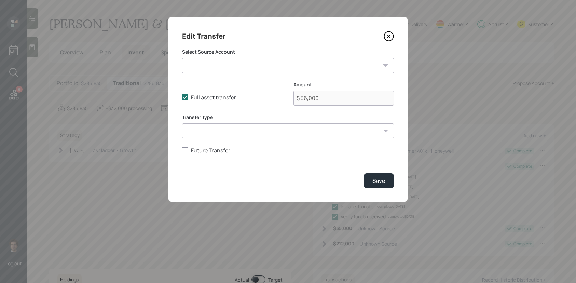
click at [390, 35] on icon at bounding box center [388, 36] width 3 height 3
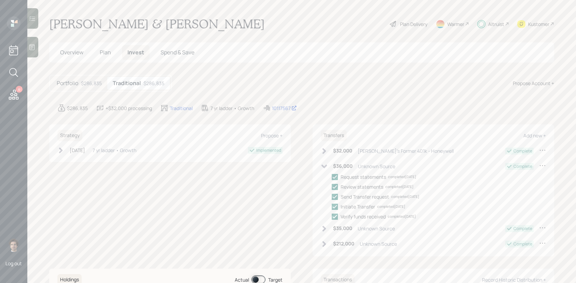
click at [105, 57] on h5 "Plan" at bounding box center [105, 52] width 22 height 15
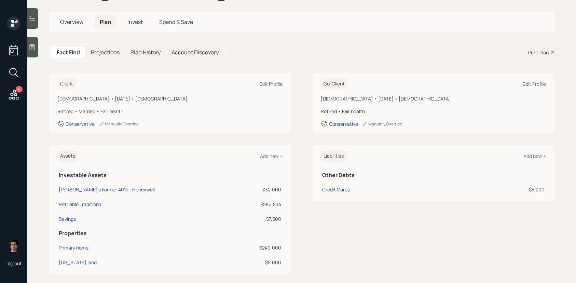
scroll to position [32, 0]
click at [118, 184] on div "[PERSON_NAME]'s Former 401k - Honeywell" at bounding box center [107, 187] width 96 height 7
select select "company_sponsored"
select select "balanced"
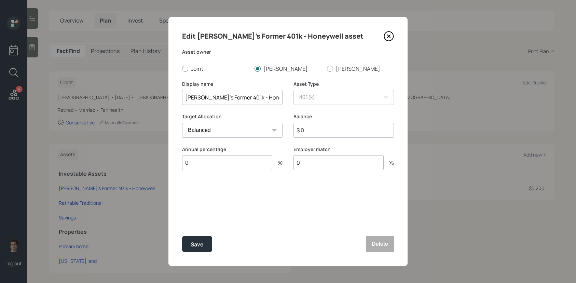
click at [397, 244] on div "Edit [PERSON_NAME]'s Former 401k - Honeywell asset Asset owner Joint [PERSON_NA…" at bounding box center [287, 141] width 239 height 249
click at [393, 242] on button "Delete" at bounding box center [380, 244] width 28 height 16
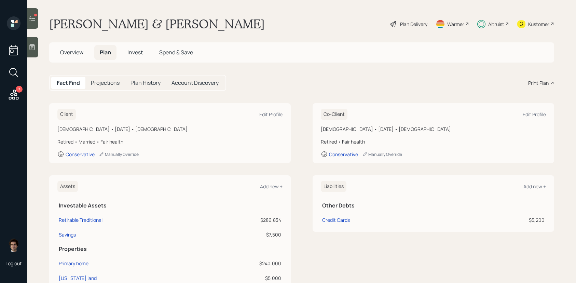
click at [405, 27] on div "Plan Delivery" at bounding box center [413, 23] width 27 height 7
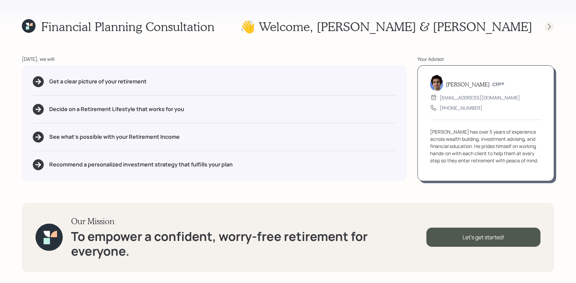
click at [548, 28] on icon at bounding box center [549, 26] width 7 height 7
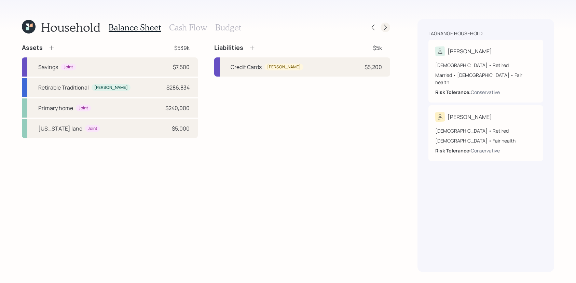
click at [386, 29] on icon at bounding box center [385, 27] width 7 height 7
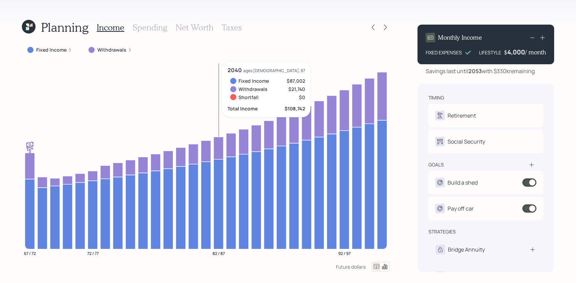
click at [515, 53] on div "4,000" at bounding box center [516, 52] width 18 height 8
click at [515, 53] on div "4000" at bounding box center [516, 52] width 17 height 8
click at [451, 129] on div "timing Retirement J Retired R Retired Social Security J Receiving R Receiving" at bounding box center [485, 123] width 115 height 59
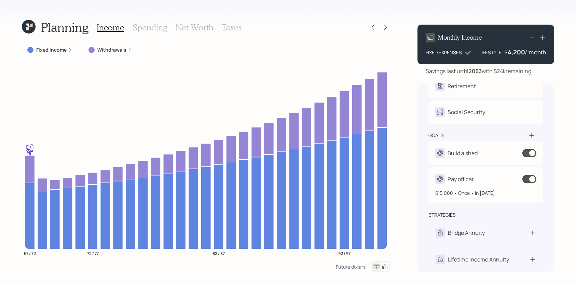
scroll to position [30, 0]
click at [466, 186] on div "$15,000 • Once • In [DATE]" at bounding box center [485, 189] width 101 height 13
select select "0"
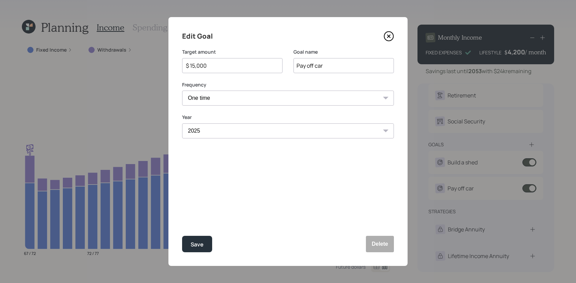
scroll to position [20, 0]
click at [389, 36] on icon at bounding box center [388, 36] width 3 height 3
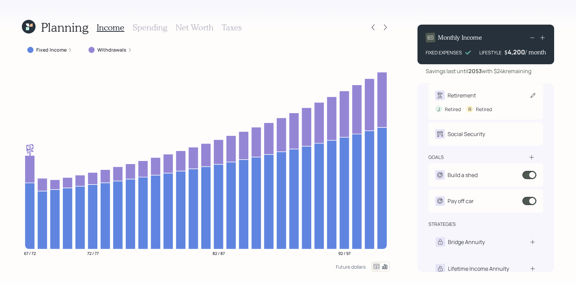
scroll to position [30, 0]
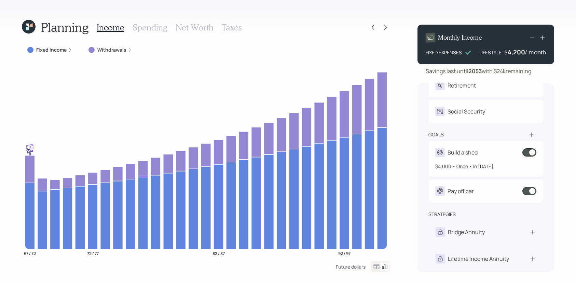
click at [505, 157] on div "$4,000 • Once • In [DATE]" at bounding box center [485, 163] width 101 height 13
select select "0"
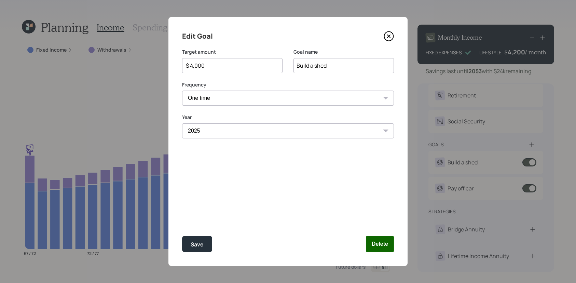
scroll to position [20, 0]
click at [373, 246] on button "Delete" at bounding box center [380, 244] width 28 height 16
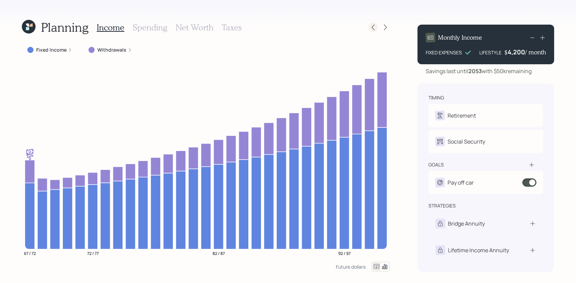
click at [373, 28] on icon at bounding box center [372, 27] width 7 height 7
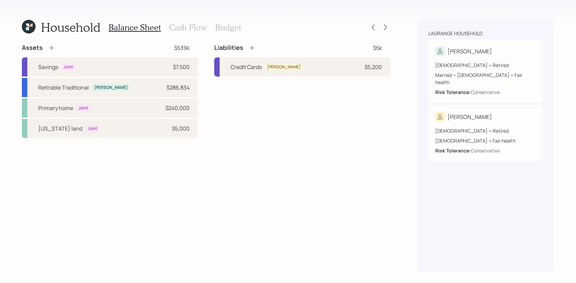
click at [205, 27] on h3 "Cash Flow" at bounding box center [188, 28] width 38 height 10
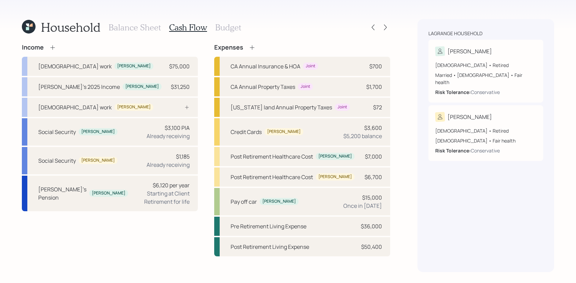
click at [218, 27] on h3 "Budget" at bounding box center [228, 28] width 26 height 10
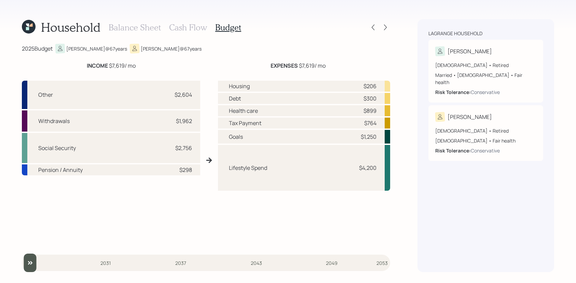
click at [189, 24] on h3 "Cash Flow" at bounding box center [188, 28] width 38 height 10
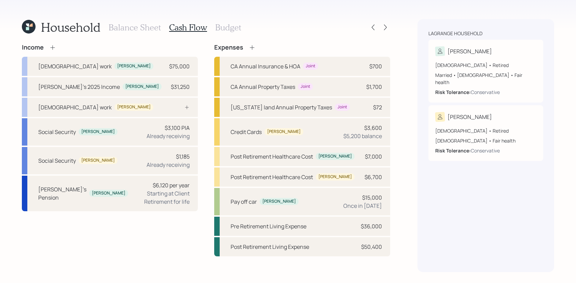
click at [380, 25] on div at bounding box center [379, 28] width 22 height 10
click at [383, 25] on icon at bounding box center [385, 27] width 7 height 7
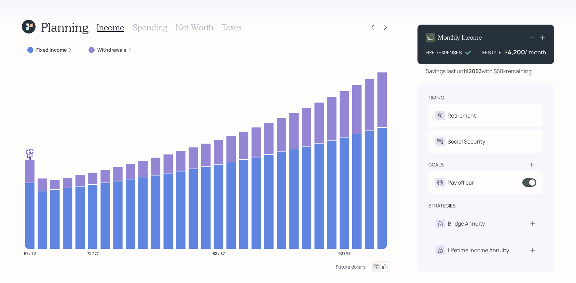
click at [151, 23] on h3 "Spending" at bounding box center [149, 28] width 35 height 10
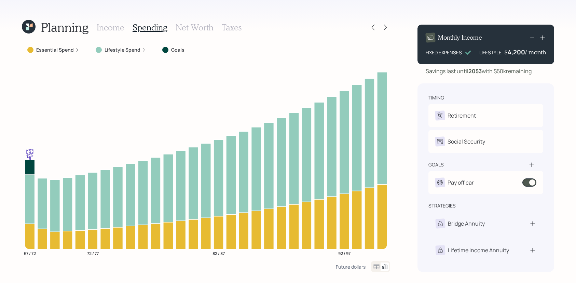
click at [110, 27] on h3 "Income" at bounding box center [111, 28] width 28 height 10
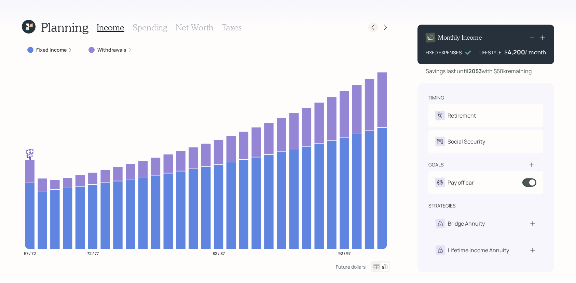
click at [372, 27] on icon at bounding box center [372, 27] width 7 height 7
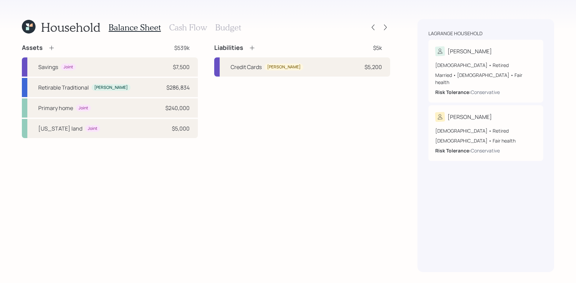
click at [191, 30] on h3 "Cash Flow" at bounding box center [188, 28] width 38 height 10
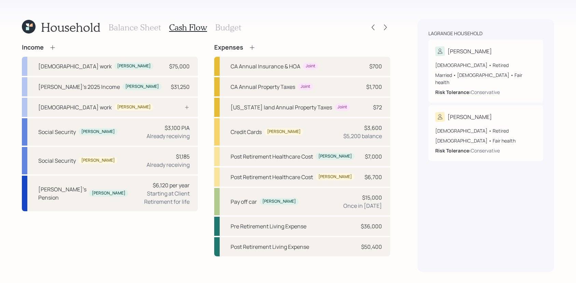
click at [226, 28] on h3 "Budget" at bounding box center [228, 28] width 26 height 10
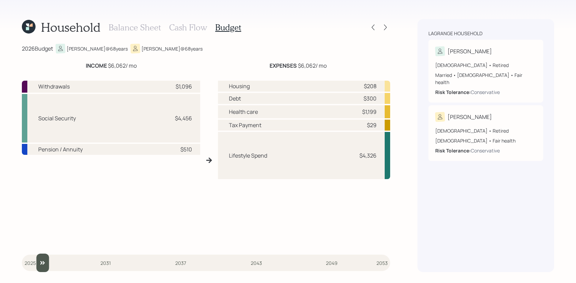
click at [33, 264] on input "slider" at bounding box center [206, 262] width 368 height 18
drag, startPoint x: 33, startPoint y: 264, endPoint x: 26, endPoint y: 264, distance: 6.8
type input "2025"
click at [28, 264] on input "slider" at bounding box center [206, 262] width 368 height 18
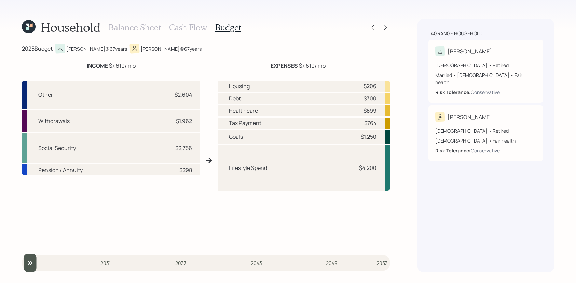
click at [380, 30] on div at bounding box center [379, 28] width 22 height 10
click at [388, 29] on icon at bounding box center [385, 27] width 7 height 7
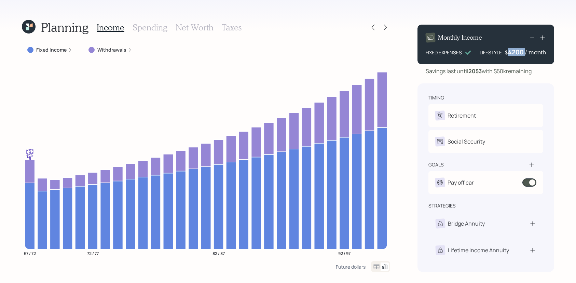
drag, startPoint x: 524, startPoint y: 52, endPoint x: 510, endPoint y: 52, distance: 14.4
click at [510, 52] on div "$ 4200 / month" at bounding box center [524, 52] width 41 height 8
drag, startPoint x: 510, startPoint y: 52, endPoint x: 521, endPoint y: 53, distance: 11.3
click at [521, 53] on div "4200" at bounding box center [516, 52] width 17 height 8
click at [509, 83] on div "timing Retirement J Retired R Retired Social Security J Receiving R Receiving g…" at bounding box center [485, 177] width 137 height 188
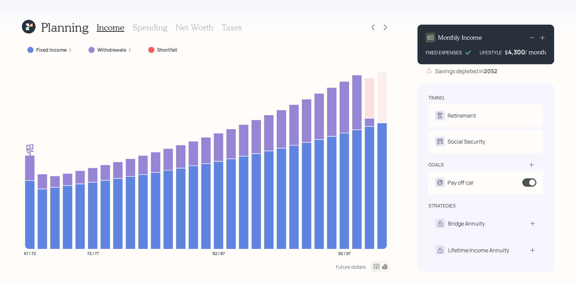
click at [378, 21] on div "Planning Income Spending Net Worth Taxes" at bounding box center [206, 27] width 368 height 16
click at [378, 25] on div at bounding box center [379, 28] width 22 height 10
click at [371, 27] on icon at bounding box center [372, 27] width 7 height 7
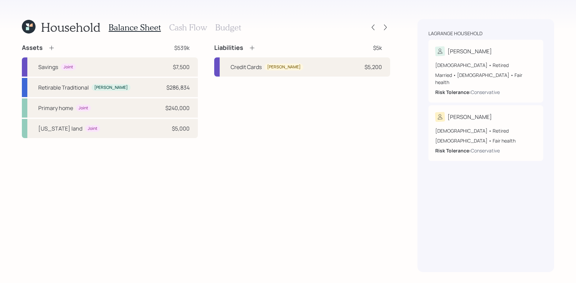
click at [187, 29] on h3 "Cash Flow" at bounding box center [188, 28] width 38 height 10
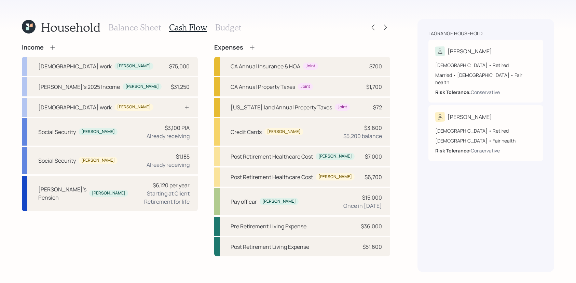
click at [225, 27] on h3 "Budget" at bounding box center [228, 28] width 26 height 10
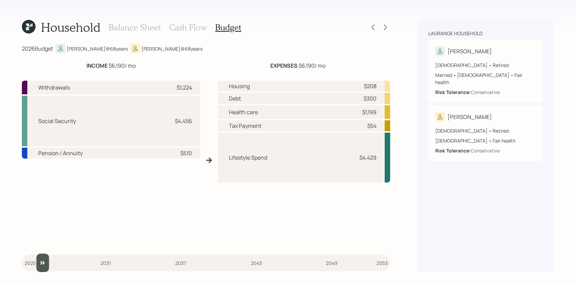
drag, startPoint x: 29, startPoint y: 261, endPoint x: 36, endPoint y: 261, distance: 6.5
type input "2026"
click at [36, 261] on input "slider" at bounding box center [206, 262] width 368 height 18
click at [387, 27] on icon at bounding box center [385, 27] width 7 height 7
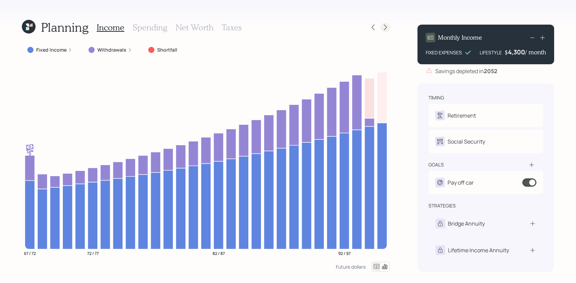
click at [380, 26] on div at bounding box center [379, 28] width 22 height 10
click at [384, 26] on icon at bounding box center [385, 27] width 7 height 7
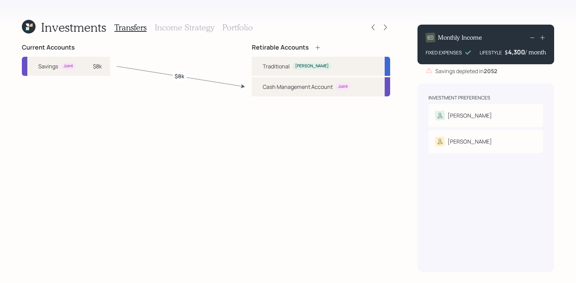
click at [238, 24] on h3 "Portfolio" at bounding box center [237, 28] width 30 height 10
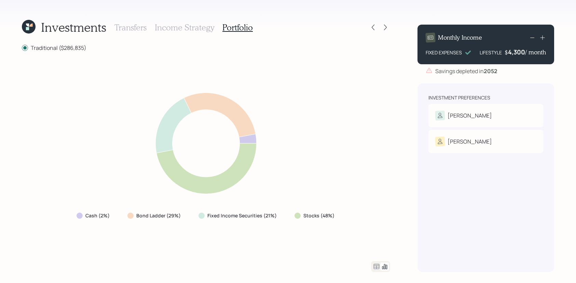
click at [383, 268] on icon at bounding box center [384, 266] width 5 height 5
click at [378, 268] on icon at bounding box center [376, 266] width 6 height 5
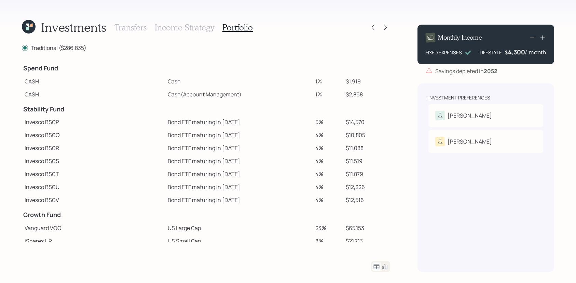
click at [128, 32] on h3 "Transfers" at bounding box center [130, 28] width 32 height 10
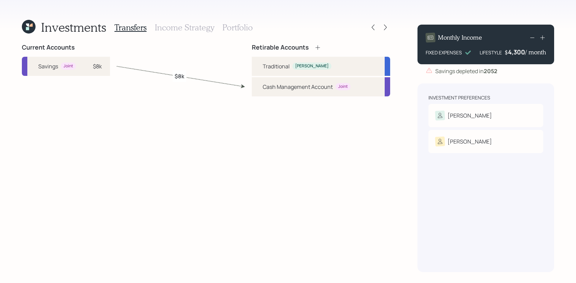
click at [27, 29] on icon at bounding box center [27, 28] width 3 height 3
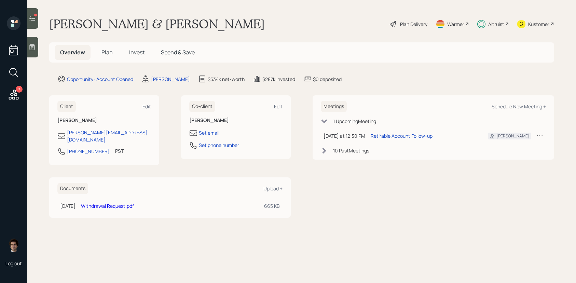
click at [115, 54] on h5 "Plan" at bounding box center [107, 52] width 22 height 15
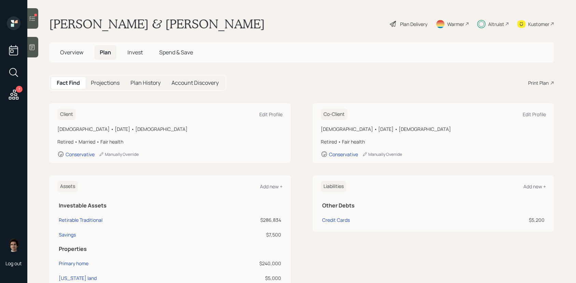
click at [545, 22] on div "Kustomer" at bounding box center [538, 23] width 21 height 7
click at [132, 52] on span "Invest" at bounding box center [134, 52] width 15 height 8
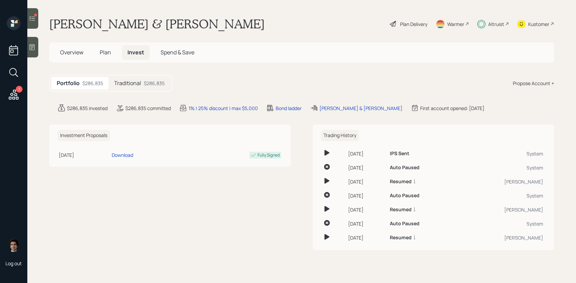
click at [150, 84] on div "$286,835" at bounding box center [154, 83] width 21 height 7
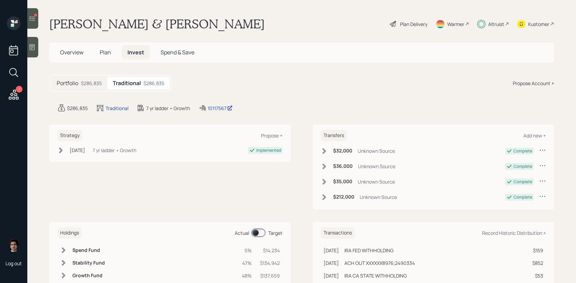
click at [252, 234] on span at bounding box center [258, 232] width 14 height 8
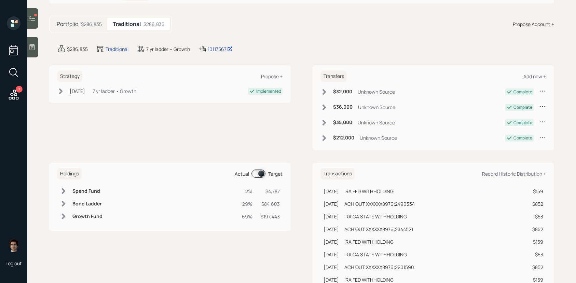
click at [99, 188] on h6 "Spend Fund" at bounding box center [87, 191] width 30 height 6
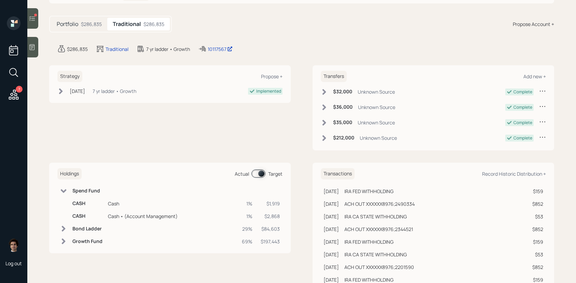
scroll to position [61, 0]
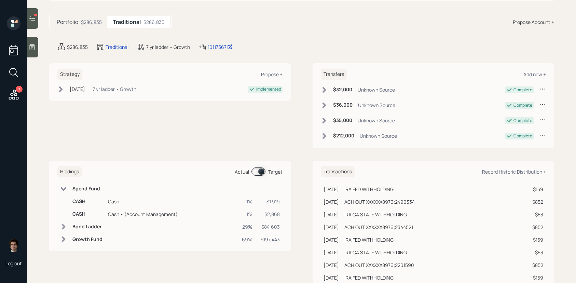
click at [88, 28] on div "Portfolio $286,835 Traditional $286,835" at bounding box center [110, 22] width 123 height 17
click at [88, 26] on div "Portfolio $286,835" at bounding box center [79, 22] width 56 height 13
